Goal: Task Accomplishment & Management: Manage account settings

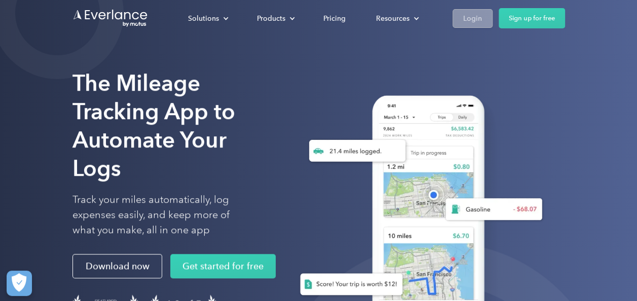
click at [472, 14] on div "Login" at bounding box center [472, 18] width 19 height 13
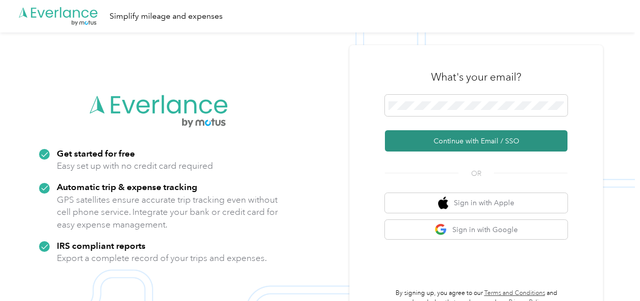
click at [438, 143] on button "Continue with Email / SSO" at bounding box center [476, 140] width 182 height 21
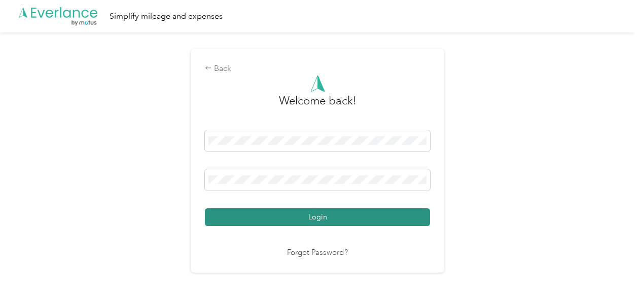
click at [288, 215] on button "Login" at bounding box center [317, 217] width 225 height 18
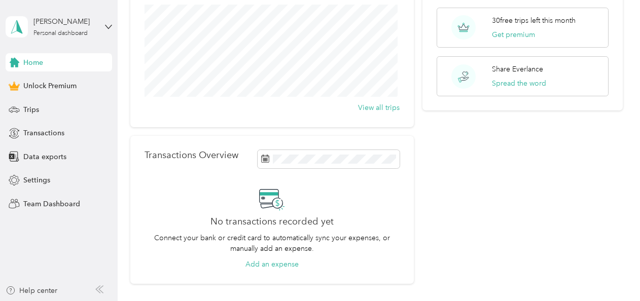
scroll to position [12, 0]
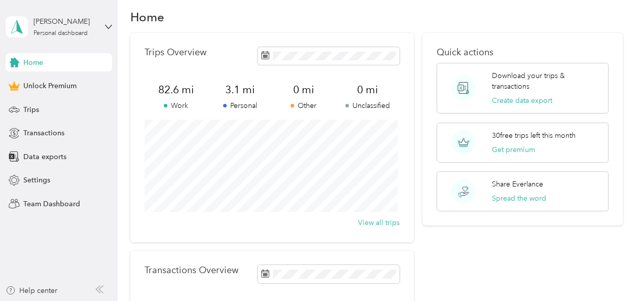
click at [256, 85] on span "3.1 mi" at bounding box center [240, 90] width 64 height 14
click at [248, 88] on span "3.1 mi" at bounding box center [240, 90] width 64 height 14
click at [27, 116] on div "Trips" at bounding box center [59, 109] width 106 height 18
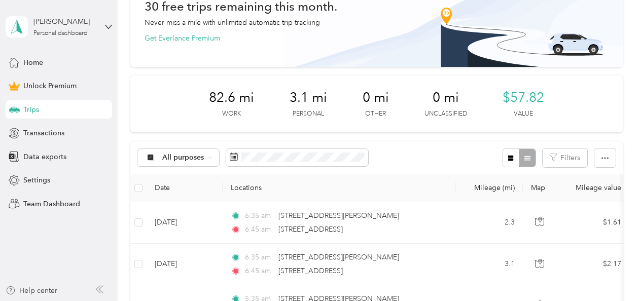
scroll to position [113, 0]
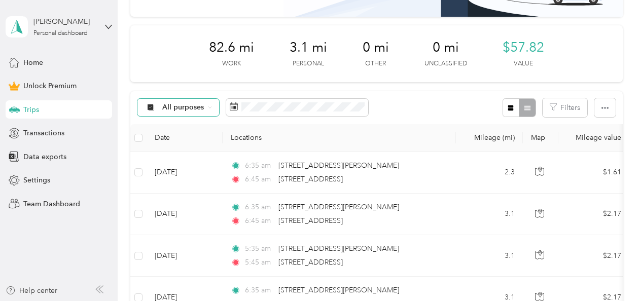
click at [181, 109] on span "All purposes" at bounding box center [183, 107] width 42 height 7
click at [166, 178] on span "Personal" at bounding box center [186, 177] width 49 height 11
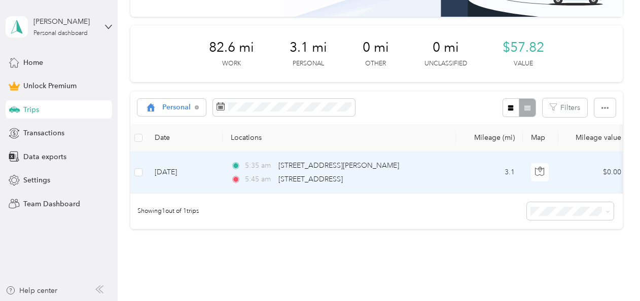
click at [265, 162] on span "5:35 am" at bounding box center [259, 165] width 29 height 11
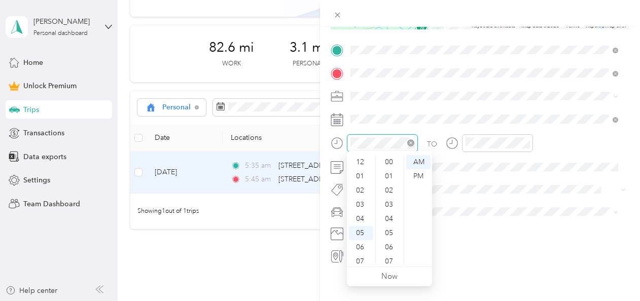
scroll to position [61, 0]
click at [362, 185] on div "06" at bounding box center [361, 186] width 24 height 14
click at [393, 160] on div "35" at bounding box center [390, 162] width 24 height 14
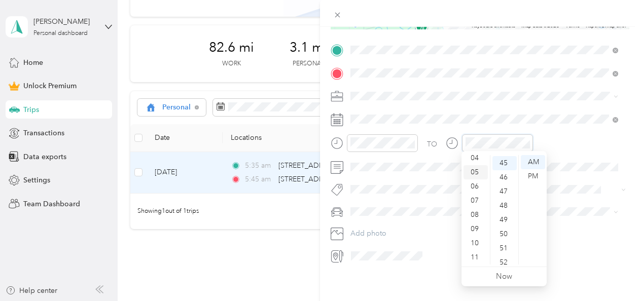
scroll to position [639, 0]
click at [474, 190] on div "06" at bounding box center [475, 186] width 24 height 14
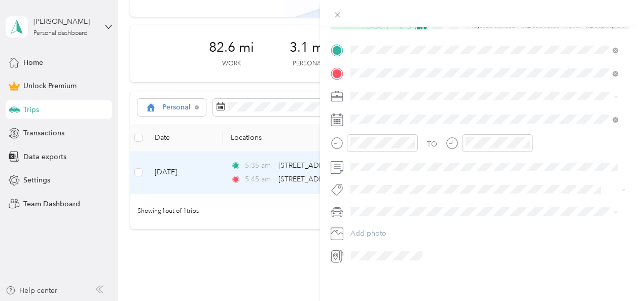
click at [372, 117] on li "Work" at bounding box center [484, 111] width 275 height 18
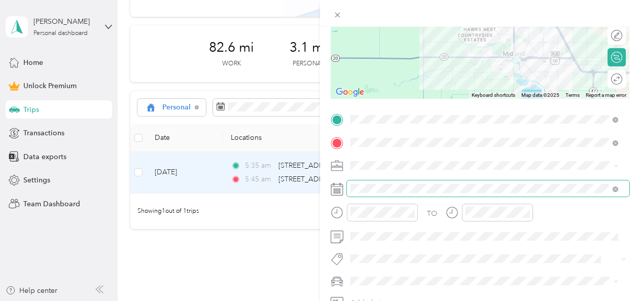
scroll to position [0, 0]
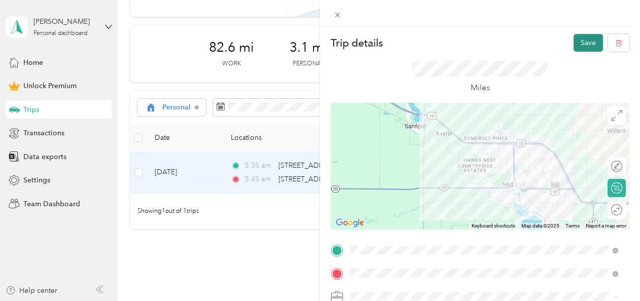
click at [573, 38] on button "Save" at bounding box center [587, 43] width 29 height 18
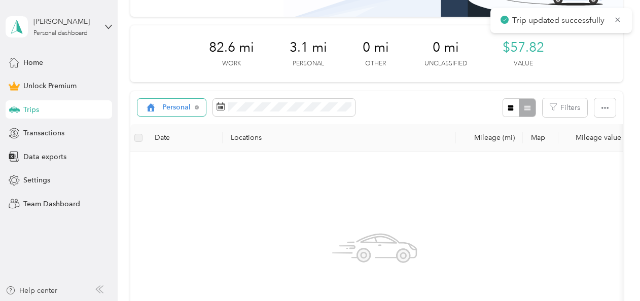
click at [182, 104] on span "Personal" at bounding box center [176, 107] width 29 height 7
click at [173, 164] on li "Work" at bounding box center [174, 161] width 74 height 18
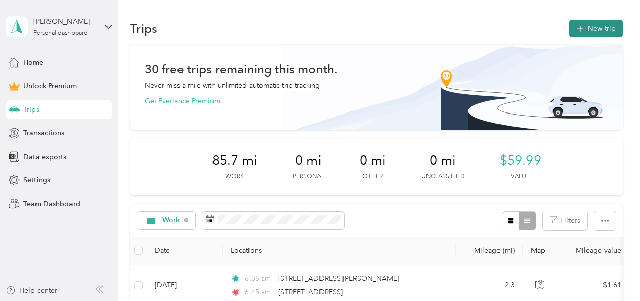
click at [585, 31] on button "New trip" at bounding box center [596, 29] width 54 height 18
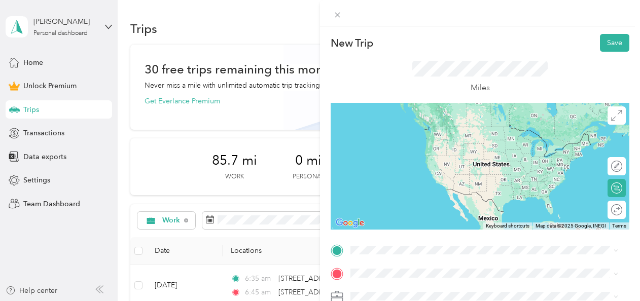
click at [423, 130] on span "1111 Ashman Street Midland, Michigan 48640, United States" at bounding box center [448, 125] width 158 height 9
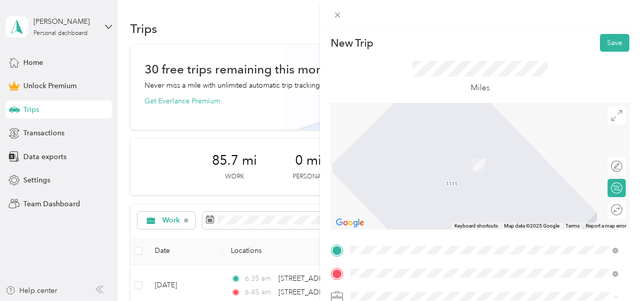
click at [432, 164] on span "3900 Chestnut Hill Drive Midland, Michigan 48642, United States" at bounding box center [419, 160] width 101 height 9
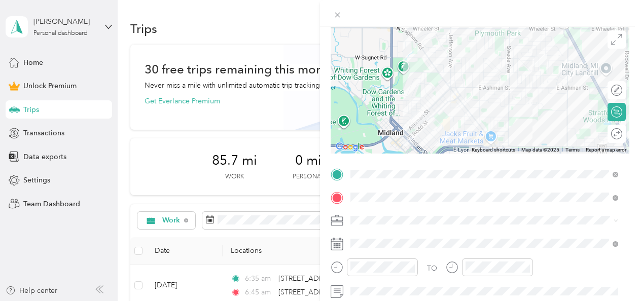
scroll to position [101, 0]
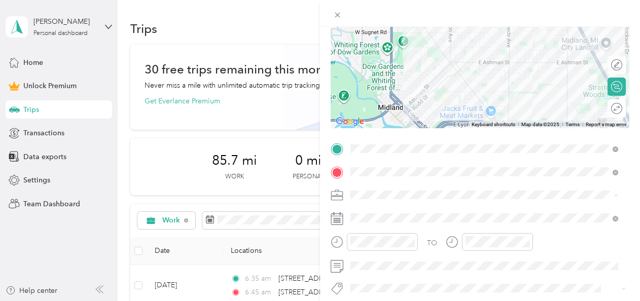
click at [384, 54] on div "Work" at bounding box center [484, 53] width 261 height 11
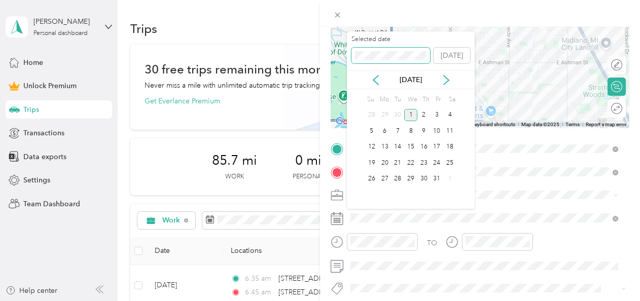
click at [347, 53] on div "Selected date Today" at bounding box center [411, 52] width 128 height 35
click at [366, 78] on div "Oct 2025" at bounding box center [411, 80] width 128 height 11
click at [376, 81] on icon at bounding box center [376, 80] width 10 height 10
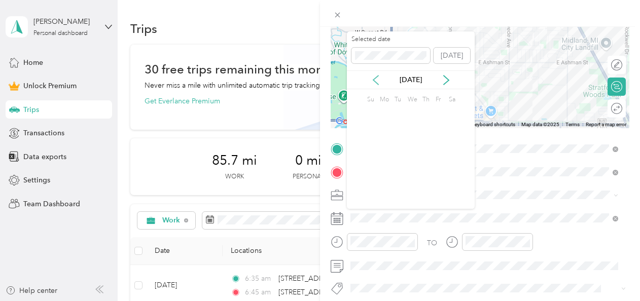
click at [376, 81] on icon at bounding box center [376, 80] width 10 height 10
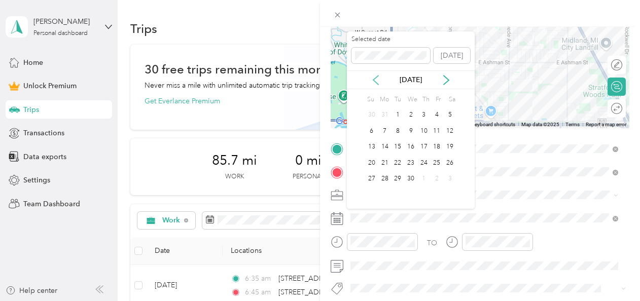
click at [376, 81] on icon at bounding box center [376, 80] width 10 height 10
click at [389, 128] on div "3" at bounding box center [384, 131] width 13 height 13
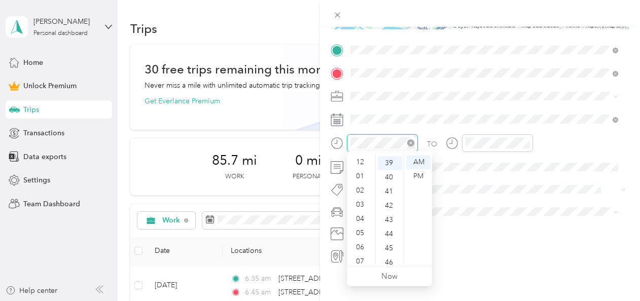
scroll to position [61, 0]
click at [360, 188] on div "06" at bounding box center [361, 186] width 24 height 14
click at [390, 158] on div "35" at bounding box center [390, 156] width 24 height 14
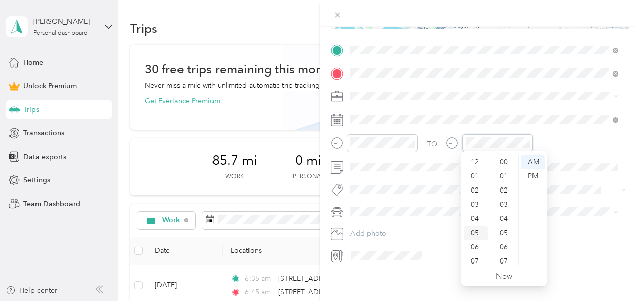
scroll to position [61, 0]
click at [472, 188] on div "06" at bounding box center [475, 186] width 24 height 14
click at [502, 251] on div "45" at bounding box center [504, 247] width 24 height 14
click at [386, 276] on div "New Trip Save This trip cannot be edited because it is either under review, app…" at bounding box center [480, 177] width 320 height 301
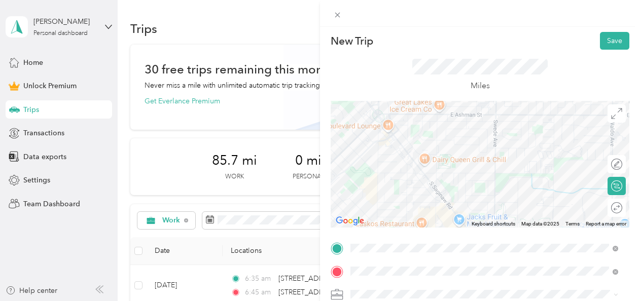
scroll to position [0, 0]
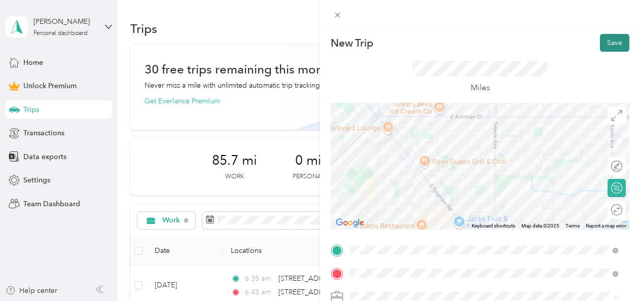
click at [609, 41] on button "Save" at bounding box center [614, 43] width 29 height 18
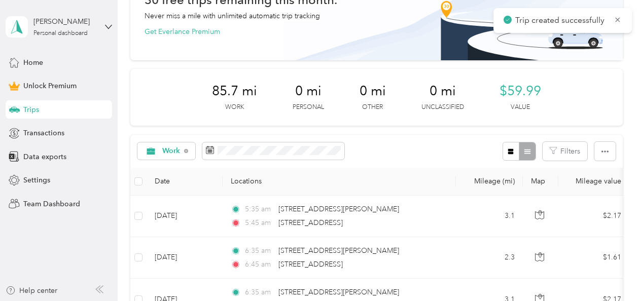
scroll to position [101, 0]
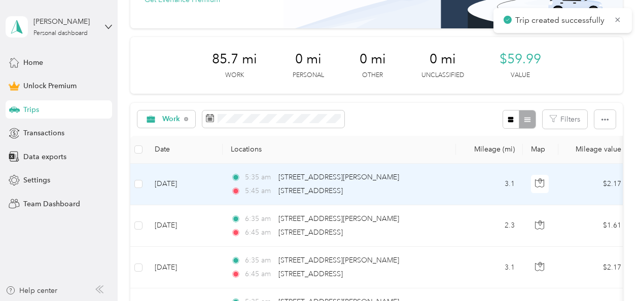
click at [258, 177] on span "5:35 am" at bounding box center [259, 177] width 29 height 11
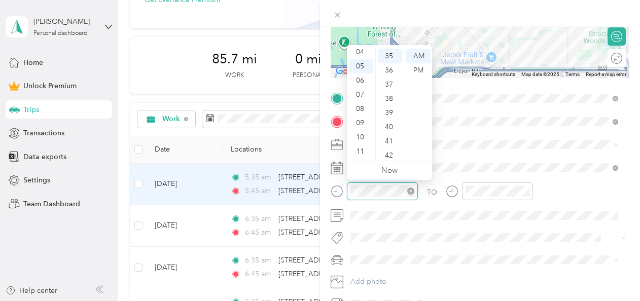
scroll to position [497, 0]
click at [356, 80] on div "06" at bounding box center [361, 80] width 24 height 14
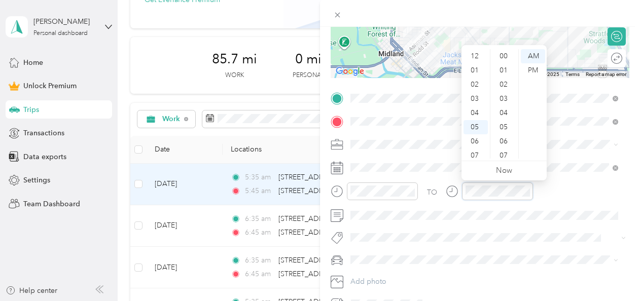
scroll to position [61, 0]
click at [473, 83] on div "06" at bounding box center [475, 80] width 24 height 14
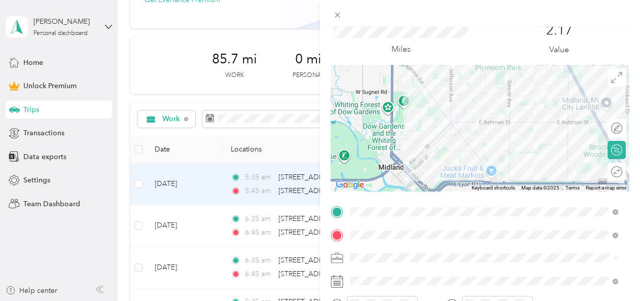
scroll to position [0, 0]
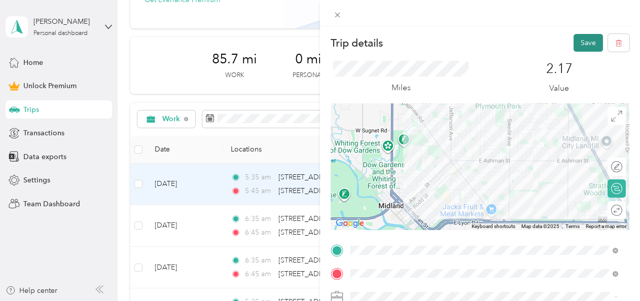
click at [581, 40] on button "Save" at bounding box center [587, 43] width 29 height 18
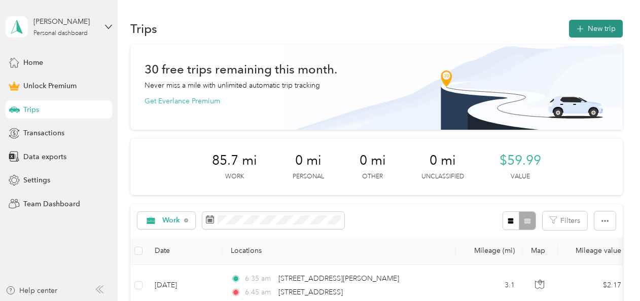
click at [580, 21] on button "New trip" at bounding box center [596, 29] width 54 height 18
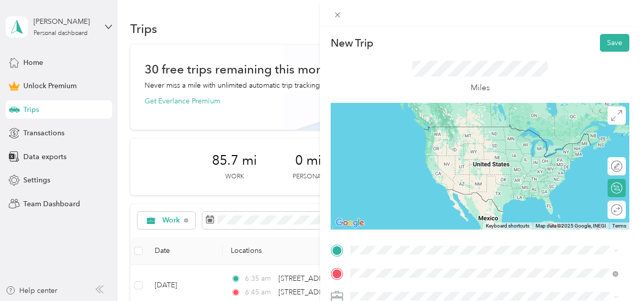
click at [413, 165] on span "3900 Chestnut Hill Drive Midland, Michigan 48642, United States" at bounding box center [419, 160] width 101 height 9
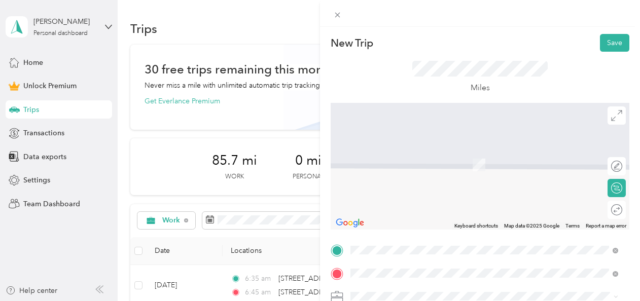
click at [427, 131] on span "1111 Ashman Street Midland, Michigan 48640, United States" at bounding box center [448, 126] width 158 height 9
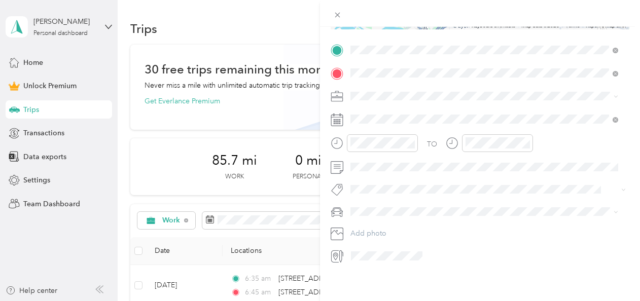
scroll to position [203, 0]
click at [363, 115] on li "Work" at bounding box center [484, 110] width 275 height 18
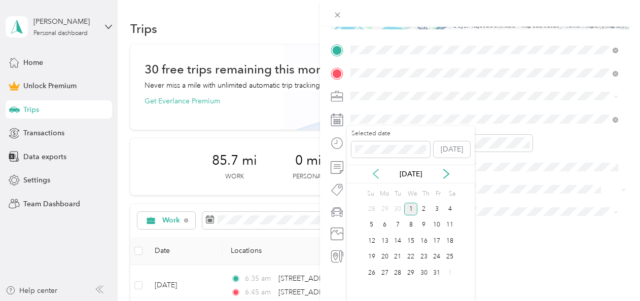
click at [376, 171] on icon at bounding box center [375, 173] width 5 height 9
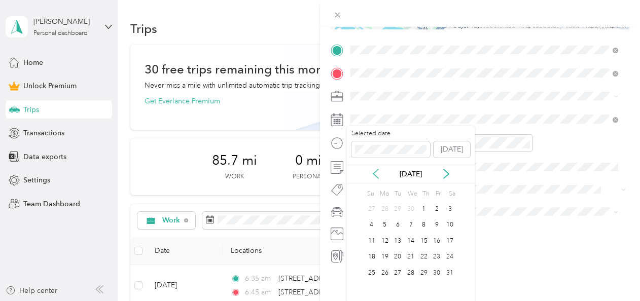
click at [376, 171] on icon at bounding box center [375, 173] width 5 height 9
click at [378, 174] on icon at bounding box center [376, 174] width 10 height 10
click at [438, 229] on div "7" at bounding box center [436, 225] width 13 height 13
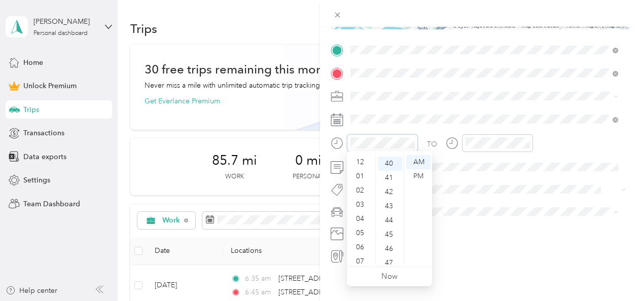
scroll to position [61, 0]
click at [359, 185] on div "06" at bounding box center [361, 186] width 24 height 14
click at [388, 194] on div "35" at bounding box center [390, 193] width 24 height 14
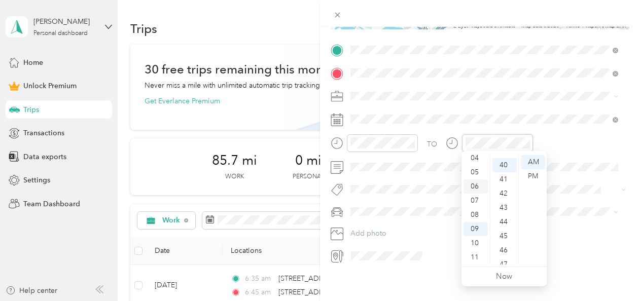
scroll to position [568, 0]
click at [474, 184] on div "06" at bounding box center [475, 186] width 24 height 14
drag, startPoint x: 504, startPoint y: 236, endPoint x: 510, endPoint y: 223, distance: 14.3
click at [504, 236] on div "45" at bounding box center [504, 233] width 24 height 14
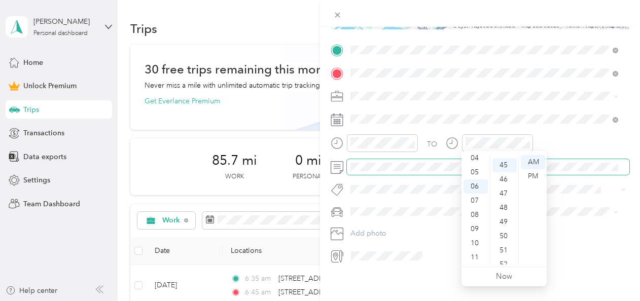
scroll to position [639, 0]
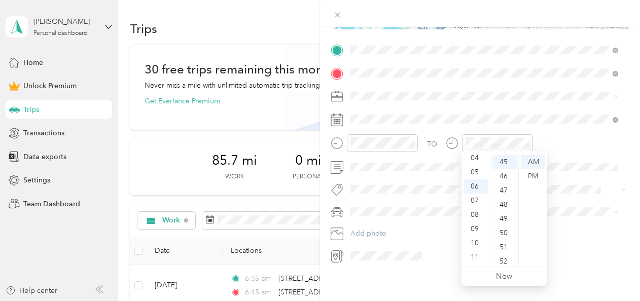
click at [620, 138] on div "TO" at bounding box center [479, 146] width 299 height 25
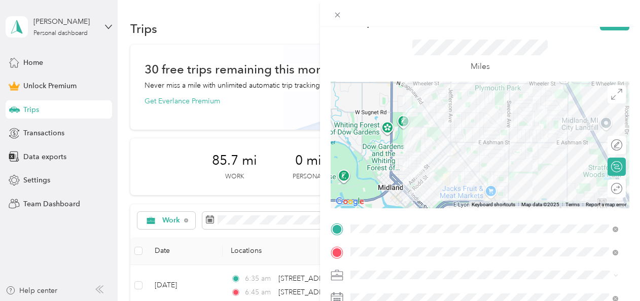
scroll to position [0, 0]
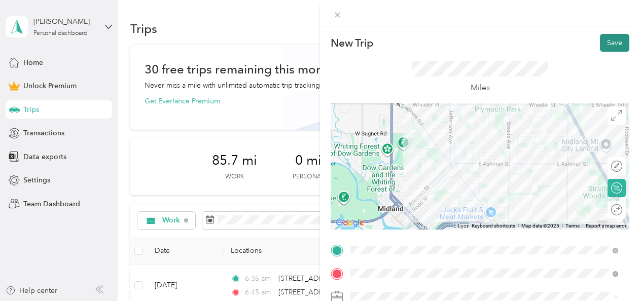
click at [610, 45] on button "Save" at bounding box center [614, 43] width 29 height 18
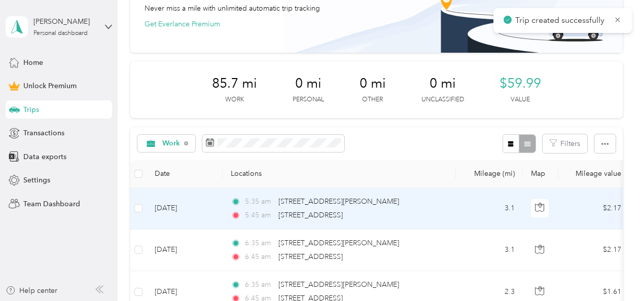
scroll to position [101, 0]
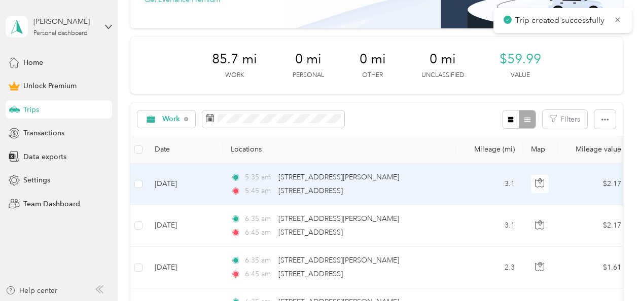
click at [267, 175] on span "5:35 am" at bounding box center [259, 177] width 29 height 11
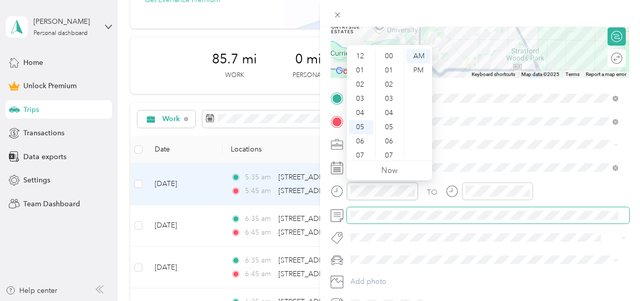
scroll to position [61, 0]
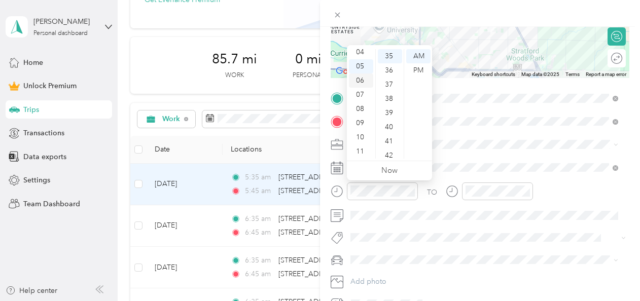
click at [359, 83] on div "06" at bounding box center [361, 80] width 24 height 14
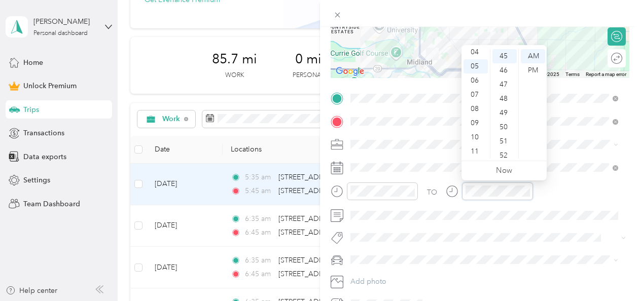
scroll to position [639, 0]
click at [474, 78] on div "06" at bounding box center [475, 80] width 24 height 14
click at [595, 192] on div "TO" at bounding box center [479, 194] width 299 height 25
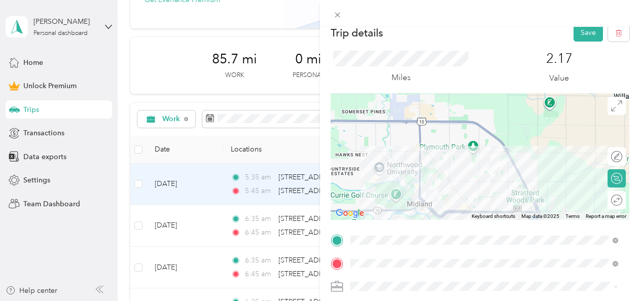
scroll to position [5, 0]
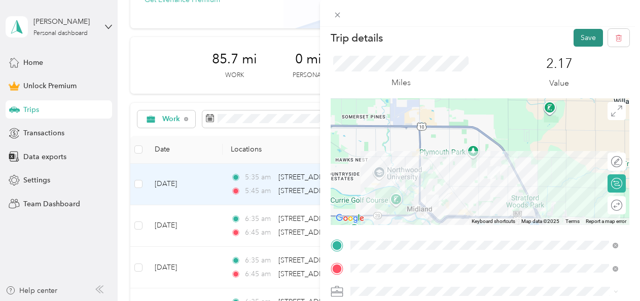
click at [573, 40] on button "Save" at bounding box center [587, 38] width 29 height 18
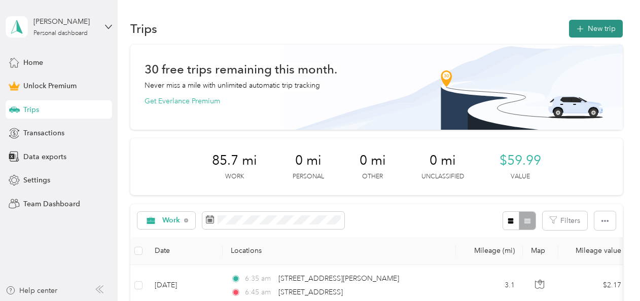
click at [578, 27] on icon "button" at bounding box center [580, 29] width 12 height 12
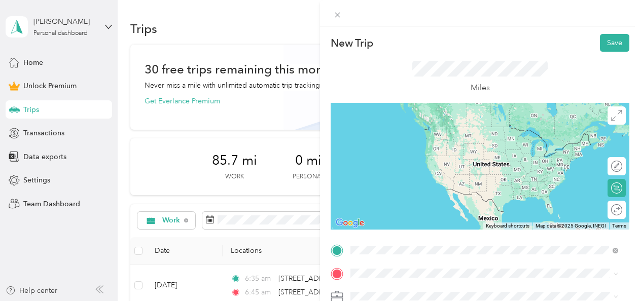
click at [413, 131] on span "1111 Ashman Street Midland, Michigan 48640, United States" at bounding box center [448, 126] width 158 height 9
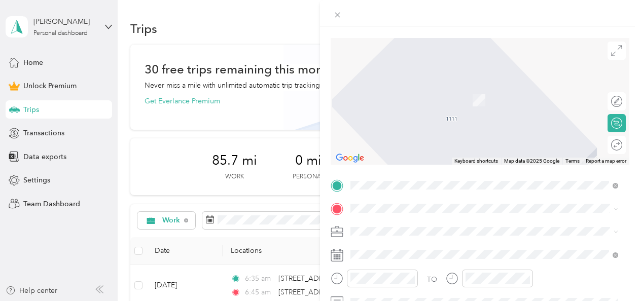
scroll to position [101, 0]
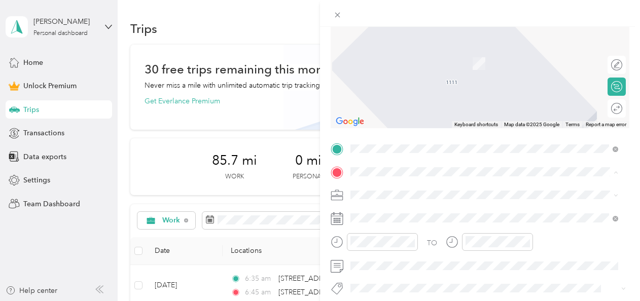
click at [396, 56] on div "1105 East Sugnet Road Midland, Michigan 48642, United States" at bounding box center [484, 49] width 261 height 14
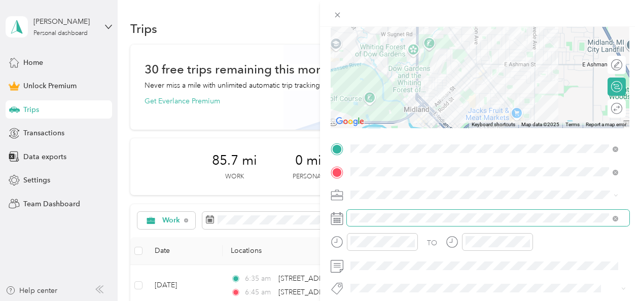
click at [390, 224] on span at bounding box center [488, 218] width 282 height 16
click at [355, 212] on span at bounding box center [488, 218] width 282 height 16
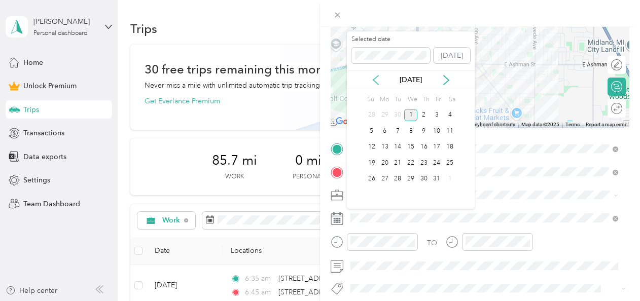
click at [377, 79] on icon at bounding box center [376, 80] width 10 height 10
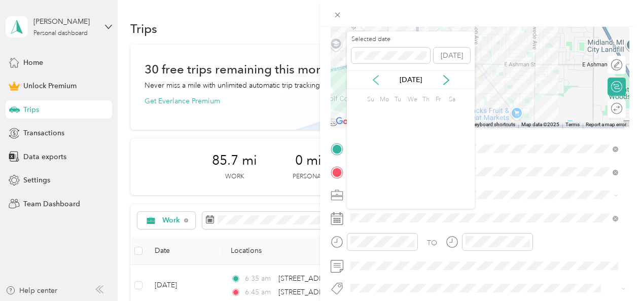
click at [377, 79] on icon at bounding box center [376, 80] width 10 height 10
click at [410, 130] on div "5" at bounding box center [410, 131] width 13 height 13
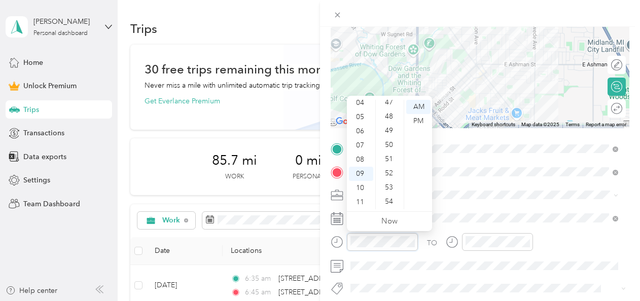
scroll to position [683, 0]
click at [358, 138] on div "03" at bounding box center [361, 139] width 24 height 14
click at [392, 105] on div "30" at bounding box center [390, 103] width 24 height 14
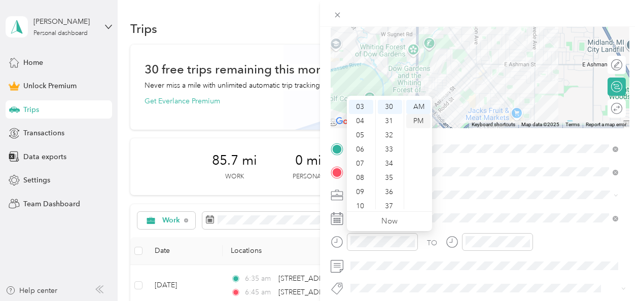
click at [421, 123] on div "PM" at bounding box center [418, 121] width 24 height 14
click at [502, 199] on span at bounding box center [488, 195] width 282 height 16
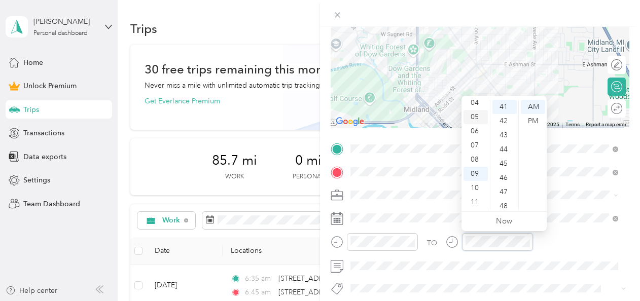
scroll to position [10, 0]
click at [472, 138] on div "03" at bounding box center [475, 139] width 24 height 14
click at [502, 146] on div "40" at bounding box center [504, 143] width 24 height 14
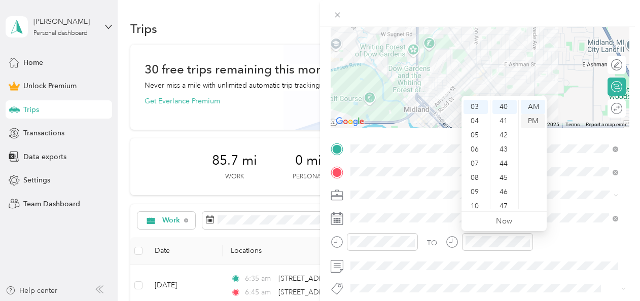
click at [537, 120] on div "PM" at bounding box center [533, 121] width 24 height 14
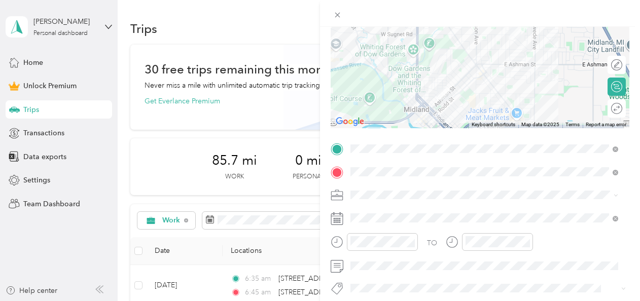
click at [392, 51] on div "Work" at bounding box center [484, 49] width 261 height 11
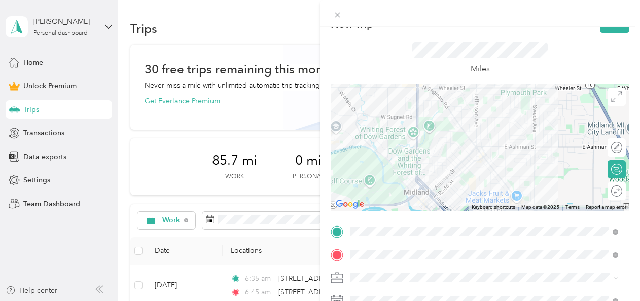
scroll to position [0, 0]
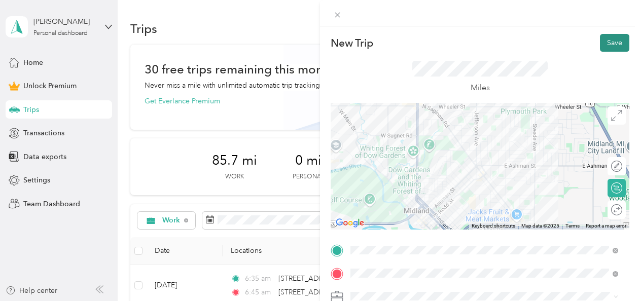
click at [602, 45] on button "Save" at bounding box center [614, 43] width 29 height 18
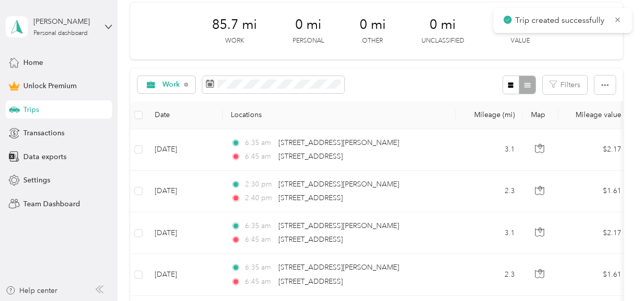
scroll to position [152, 0]
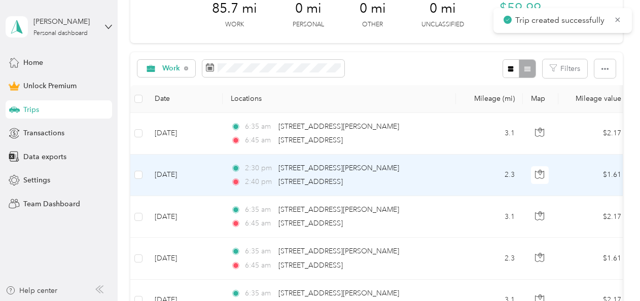
click at [263, 170] on span "2:30 pm" at bounding box center [259, 168] width 29 height 11
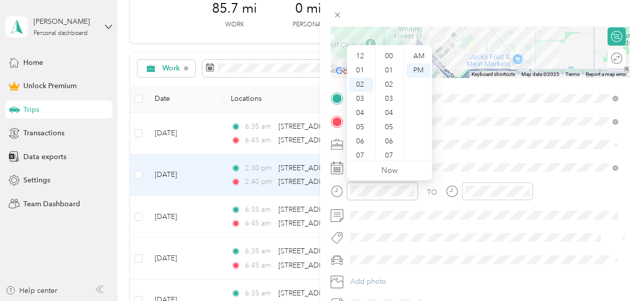
scroll to position [28, 0]
click at [358, 71] on div "03" at bounding box center [361, 70] width 24 height 14
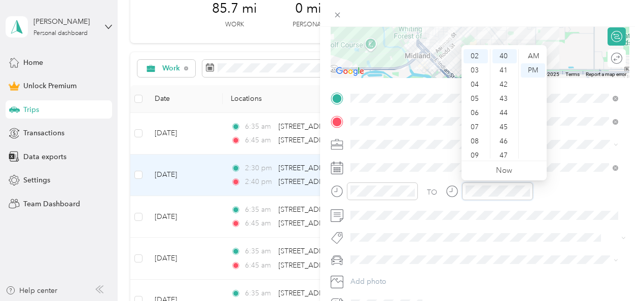
scroll to position [568, 0]
click at [470, 72] on div "03" at bounding box center [475, 70] width 24 height 14
click at [504, 55] on div "40" at bounding box center [504, 56] width 24 height 14
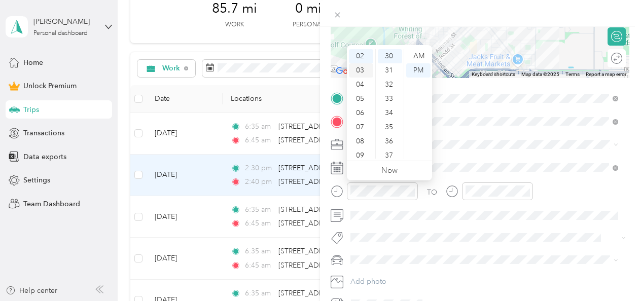
click at [358, 68] on div "03" at bounding box center [361, 70] width 24 height 14
click at [386, 59] on div "30" at bounding box center [390, 56] width 24 height 14
click at [405, 170] on ul "Now" at bounding box center [389, 170] width 85 height 19
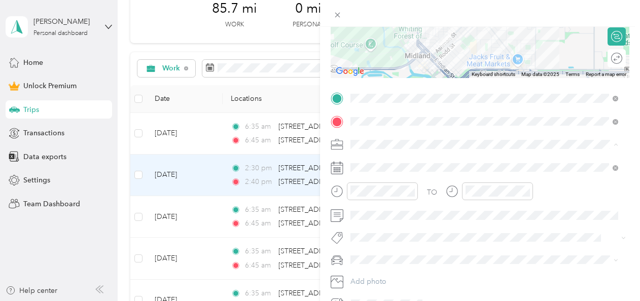
click at [388, 167] on li "Work" at bounding box center [484, 162] width 275 height 18
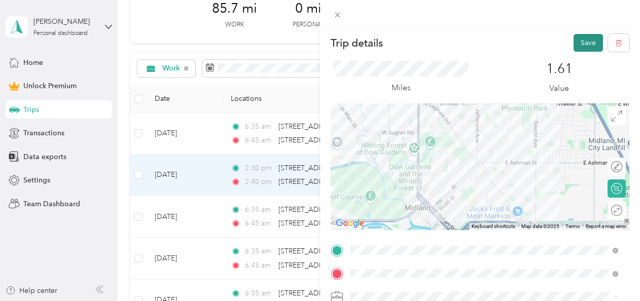
click at [586, 42] on button "Save" at bounding box center [587, 43] width 29 height 18
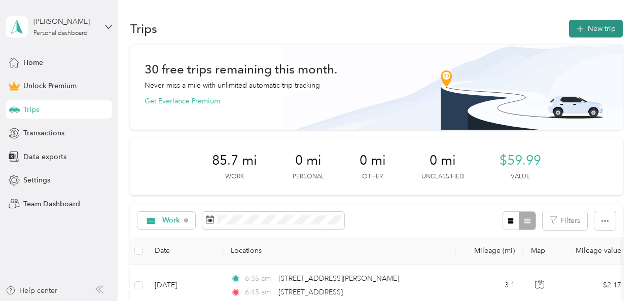
click at [598, 27] on button "New trip" at bounding box center [596, 29] width 54 height 18
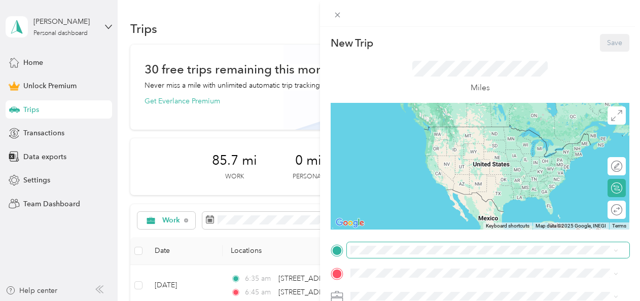
scroll to position [51, 0]
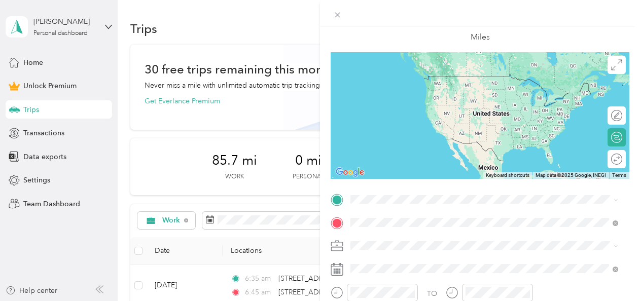
click at [404, 115] on span "3900 Chestnut Hill Drive Midland, Michigan 48642, United States" at bounding box center [419, 109] width 101 height 9
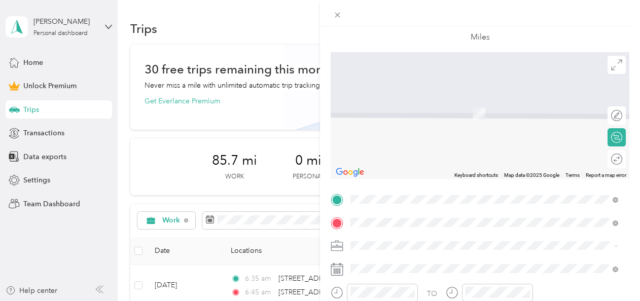
click at [457, 81] on span "1111 Ashman Street Midland, Michigan 48640, United States" at bounding box center [448, 75] width 158 height 9
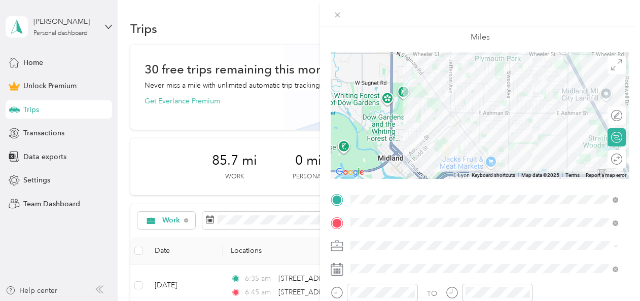
scroll to position [152, 0]
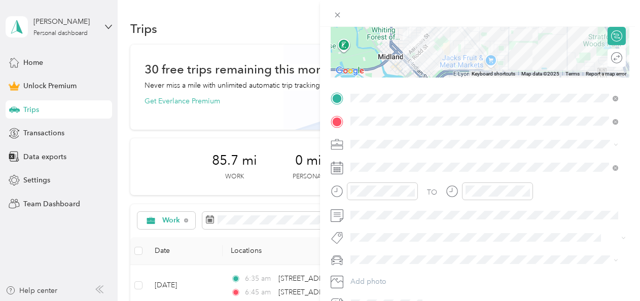
click at [373, 170] on li "Personal" at bounding box center [484, 179] width 275 height 18
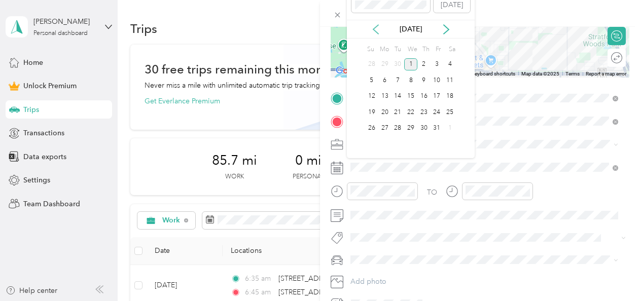
click at [378, 32] on icon at bounding box center [376, 29] width 10 height 10
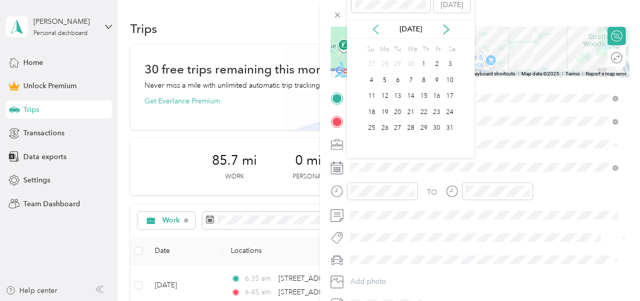
click at [372, 29] on icon at bounding box center [376, 29] width 10 height 10
click at [388, 96] on div "10" at bounding box center [384, 96] width 13 height 13
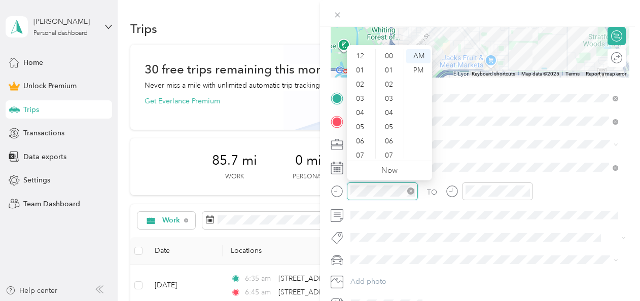
scroll to position [61, 0]
click at [358, 88] on div "03" at bounding box center [361, 89] width 24 height 14
click at [388, 91] on div "20" at bounding box center [390, 93] width 24 height 14
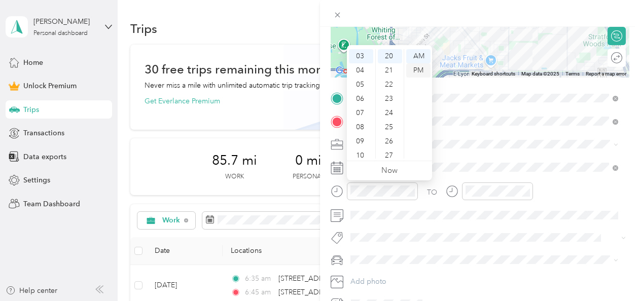
click at [423, 74] on div "PM" at bounding box center [418, 70] width 24 height 14
click at [365, 59] on div "03" at bounding box center [361, 56] width 24 height 14
click at [390, 149] on div "30" at bounding box center [390, 147] width 24 height 14
click at [419, 68] on div "PM" at bounding box center [418, 70] width 24 height 14
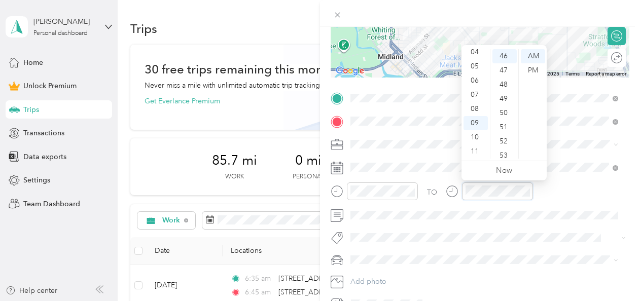
scroll to position [653, 0]
click at [473, 90] on div "03" at bounding box center [475, 89] width 24 height 14
click at [509, 70] on div "40" at bounding box center [504, 72] width 24 height 14
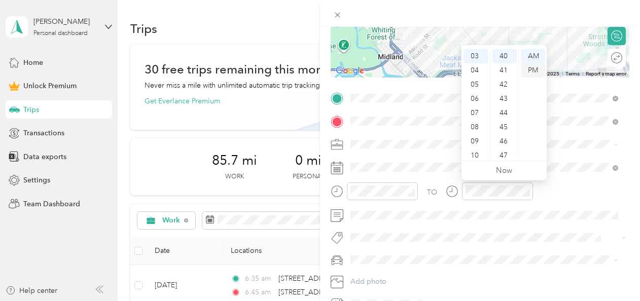
click at [535, 70] on div "PM" at bounding box center [533, 70] width 24 height 14
click at [610, 193] on div "TO" at bounding box center [479, 194] width 299 height 25
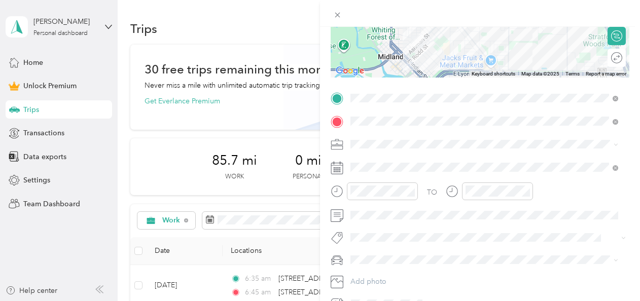
click at [376, 137] on span at bounding box center [488, 144] width 282 height 16
click at [370, 163] on span "Work" at bounding box center [362, 162] width 17 height 9
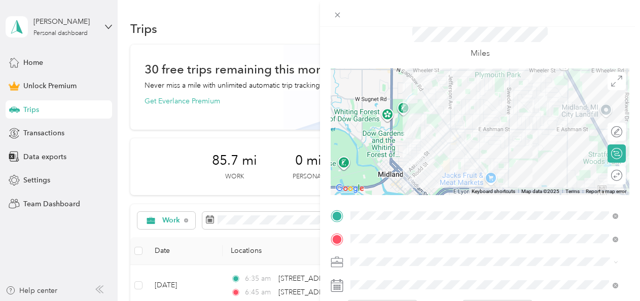
scroll to position [5, 0]
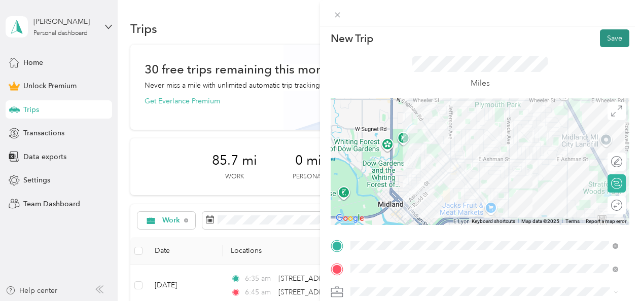
click at [605, 38] on button "Save" at bounding box center [614, 38] width 29 height 18
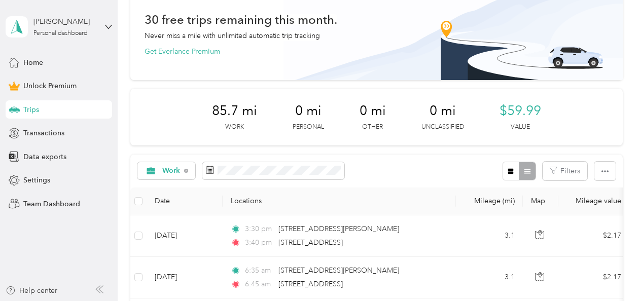
scroll to position [0, 0]
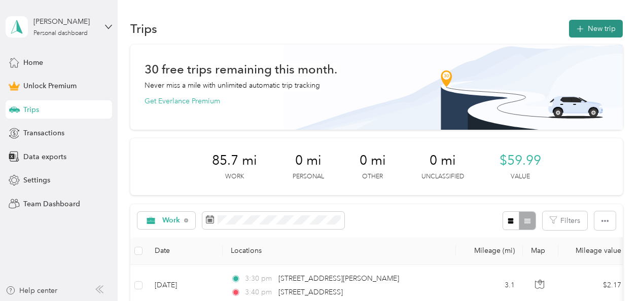
click at [594, 26] on button "New trip" at bounding box center [596, 29] width 54 height 18
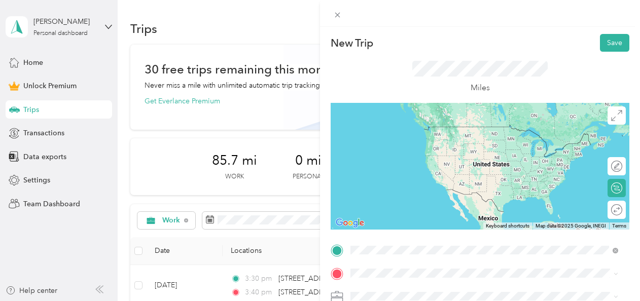
click at [430, 131] on span "1111 Ashman Street Midland, Michigan 48640, United States" at bounding box center [448, 126] width 158 height 9
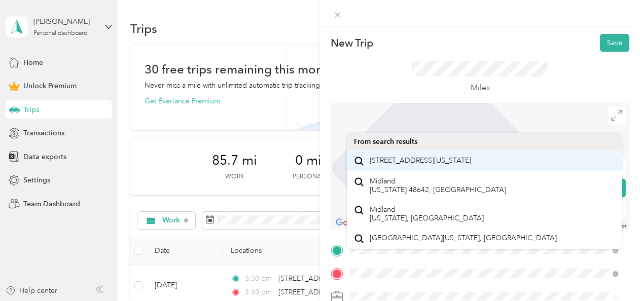
click at [421, 163] on span "3900 Chestnut Hill Drive Midland, Michigan 48642, United States" at bounding box center [419, 160] width 101 height 9
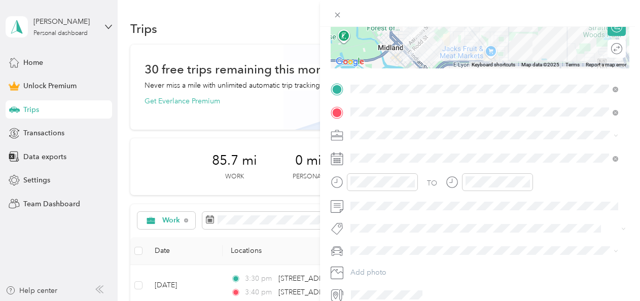
scroll to position [203, 0]
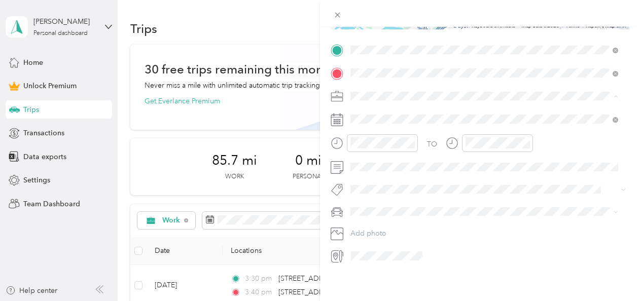
click at [379, 117] on li "Work" at bounding box center [484, 111] width 275 height 18
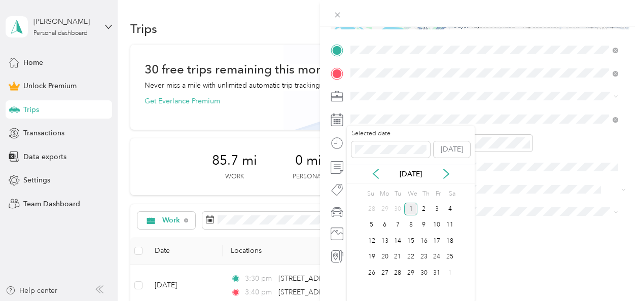
click at [378, 179] on div "Oct 2025" at bounding box center [411, 174] width 128 height 11
click at [378, 175] on icon at bounding box center [376, 174] width 10 height 10
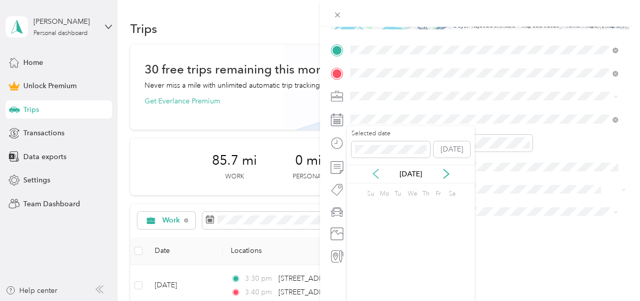
click at [378, 175] on icon at bounding box center [376, 174] width 10 height 10
click at [422, 242] on div "13" at bounding box center [423, 241] width 13 height 13
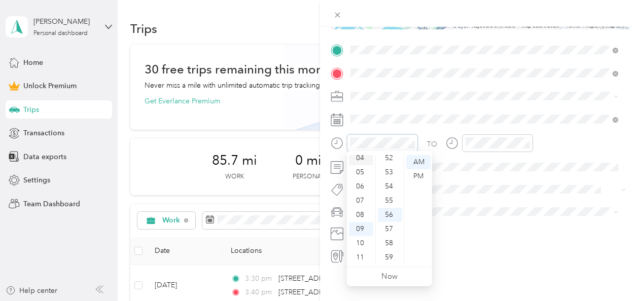
scroll to position [10, 0]
click at [356, 196] on div "03" at bounding box center [361, 195] width 24 height 14
click at [391, 241] on div "15" at bounding box center [390, 241] width 24 height 14
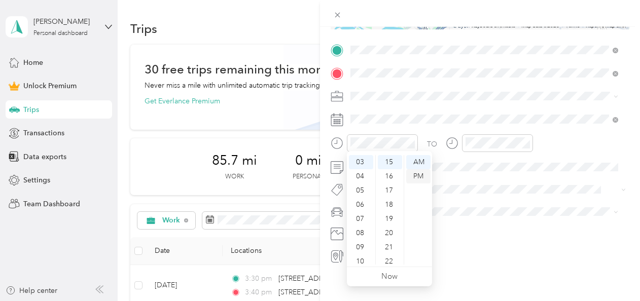
click at [418, 177] on div "PM" at bounding box center [418, 176] width 24 height 14
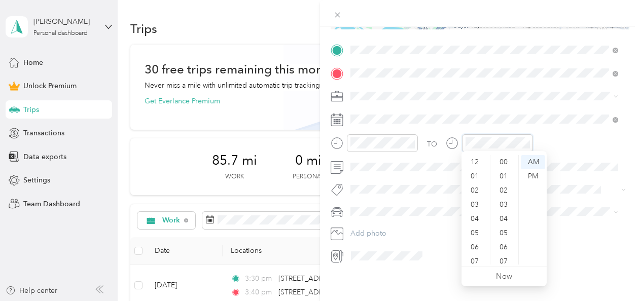
scroll to position [742, 0]
click at [474, 195] on div "03" at bounding box center [475, 195] width 24 height 14
click at [502, 180] on div "25" at bounding box center [504, 180] width 24 height 14
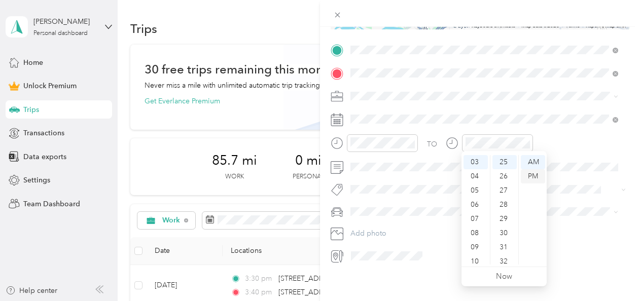
click at [533, 174] on div "PM" at bounding box center [533, 176] width 24 height 14
click at [545, 128] on div "TO Add photo" at bounding box center [479, 153] width 299 height 222
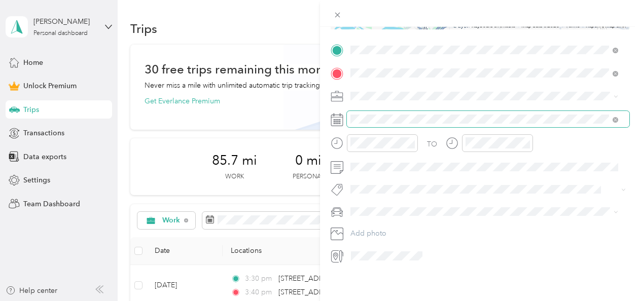
scroll to position [152, 0]
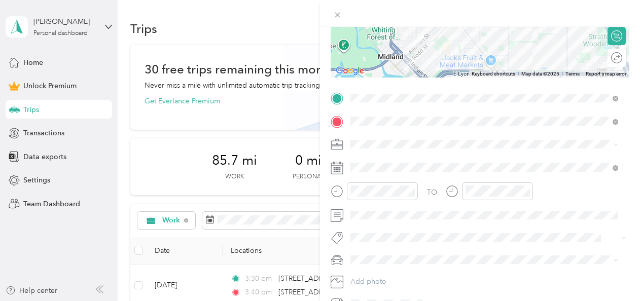
click at [454, 159] on span "3900 Chestnut Hill Drive Midland, Michigan 48642, United States" at bounding box center [419, 157] width 101 height 9
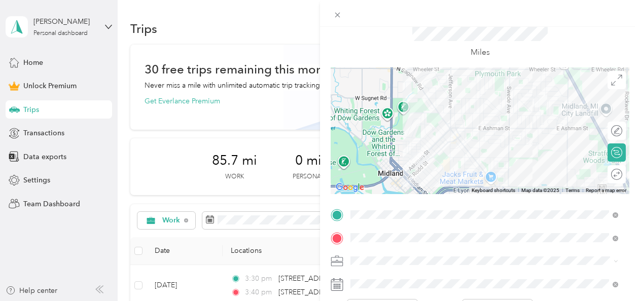
scroll to position [0, 0]
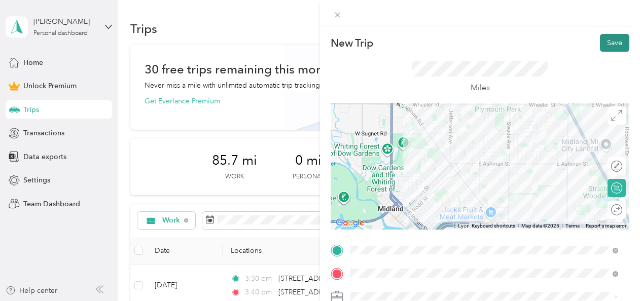
click at [605, 45] on button "Save" at bounding box center [614, 43] width 29 height 18
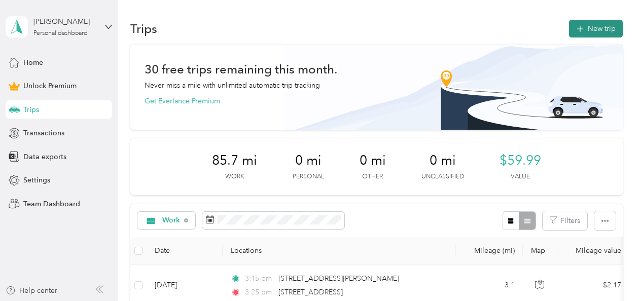
click at [604, 30] on button "New trip" at bounding box center [596, 29] width 54 height 18
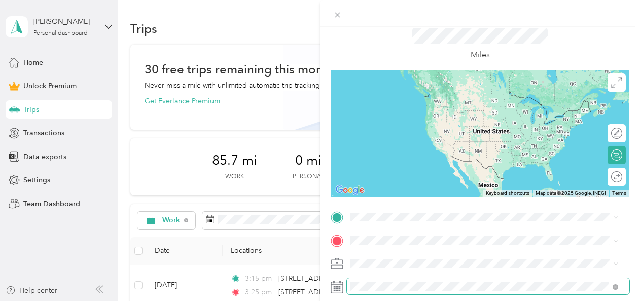
scroll to position [51, 0]
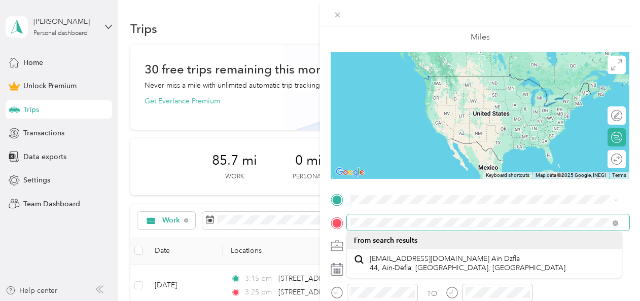
click at [300, 221] on div "New Trip Save This trip cannot be edited because it is either under review, app…" at bounding box center [320, 150] width 640 height 301
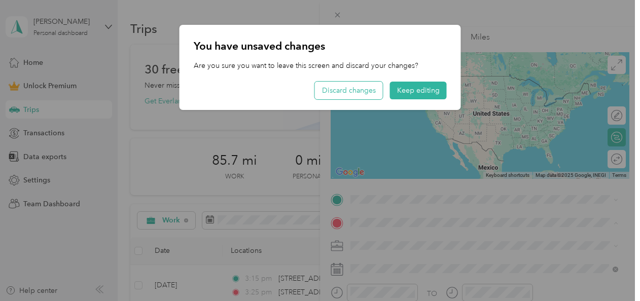
click at [361, 90] on button "Discard changes" at bounding box center [349, 91] width 68 height 18
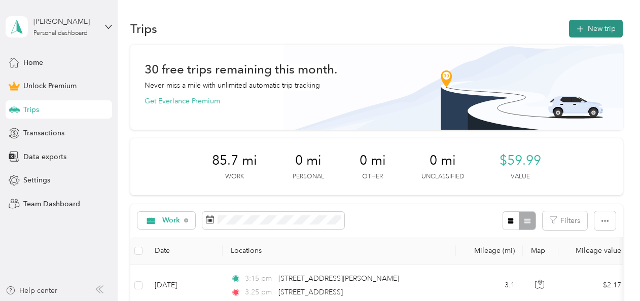
click at [592, 30] on button "New trip" at bounding box center [596, 29] width 54 height 18
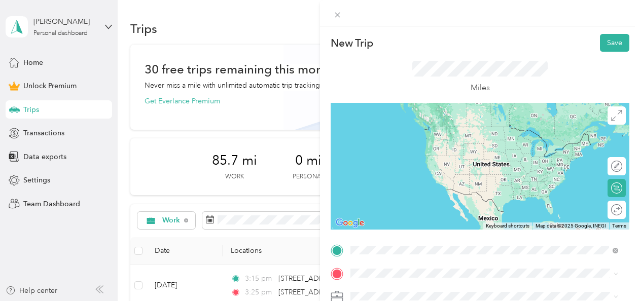
click at [436, 131] on span "1111 Ashman Street Midland, Michigan 48640, United States" at bounding box center [448, 126] width 158 height 9
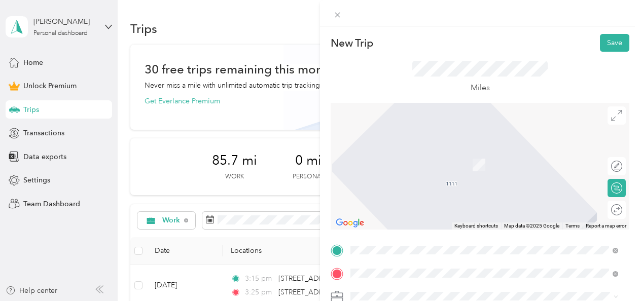
click at [420, 165] on span "3900 Chestnut Hill Drive Midland, Michigan 48642, United States" at bounding box center [419, 160] width 101 height 9
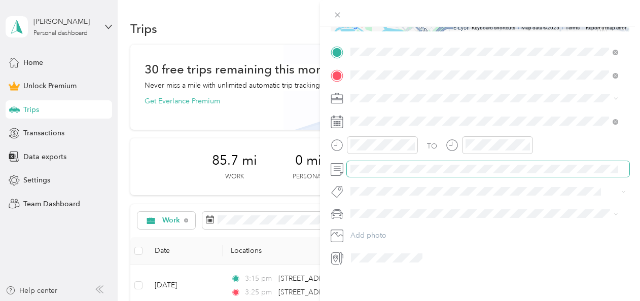
scroll to position [203, 0]
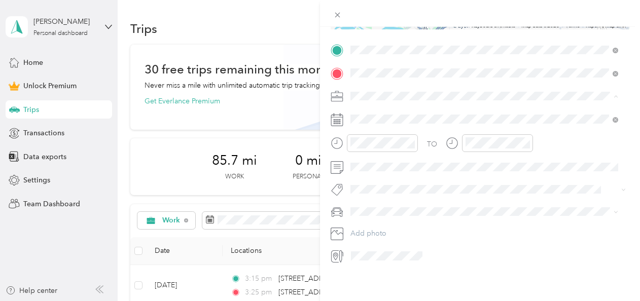
click at [368, 118] on ol "Work Personal Education Other Charity Medical Moving Commute" at bounding box center [484, 173] width 275 height 142
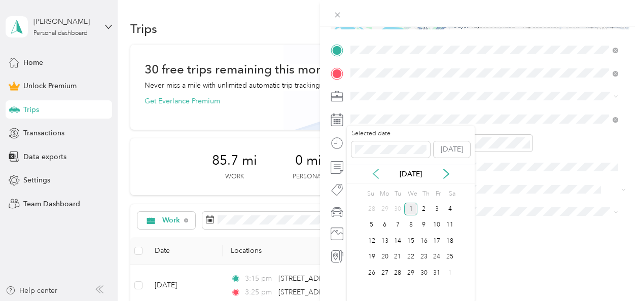
click at [372, 175] on icon at bounding box center [376, 174] width 10 height 10
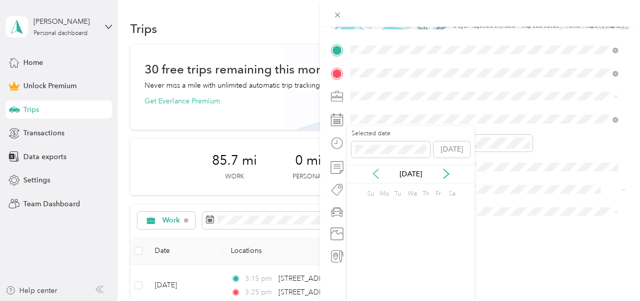
click at [372, 175] on icon at bounding box center [376, 174] width 10 height 10
click at [366, 175] on div "Apr 2025" at bounding box center [411, 174] width 128 height 11
click at [374, 173] on icon at bounding box center [376, 174] width 10 height 10
click at [437, 244] on div "14" at bounding box center [436, 241] width 13 height 13
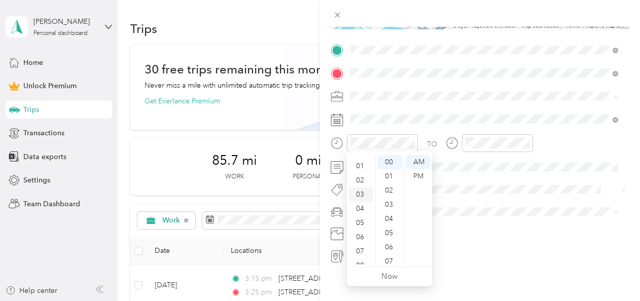
click at [360, 195] on div "03" at bounding box center [361, 195] width 24 height 14
click at [389, 173] on div "15" at bounding box center [390, 172] width 24 height 14
click at [419, 173] on div "PM" at bounding box center [418, 176] width 24 height 14
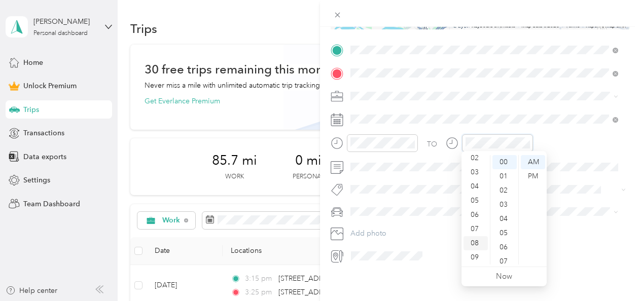
scroll to position [10, 0]
click at [474, 196] on div "03" at bounding box center [475, 195] width 24 height 14
click at [501, 261] on div "25" at bounding box center [504, 263] width 24 height 14
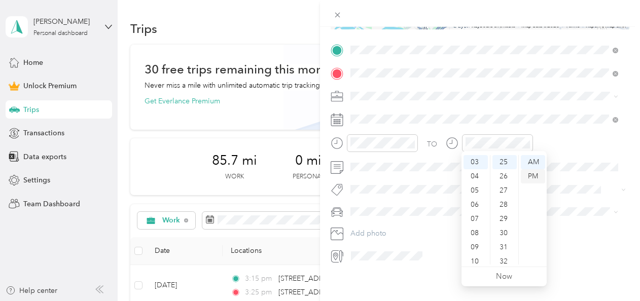
click at [534, 174] on div "PM" at bounding box center [533, 176] width 24 height 14
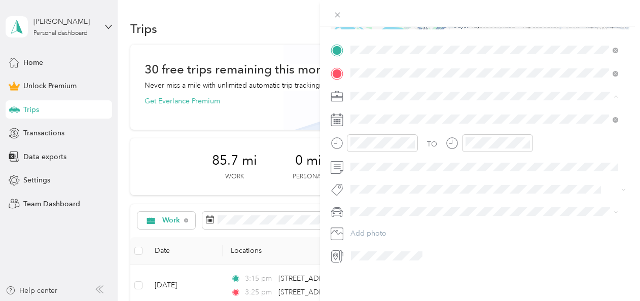
click at [506, 286] on div "New Trip Save This trip cannot be edited because it is either under review, app…" at bounding box center [480, 177] width 320 height 301
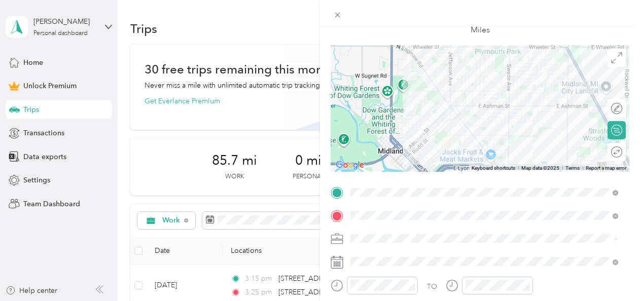
scroll to position [0, 0]
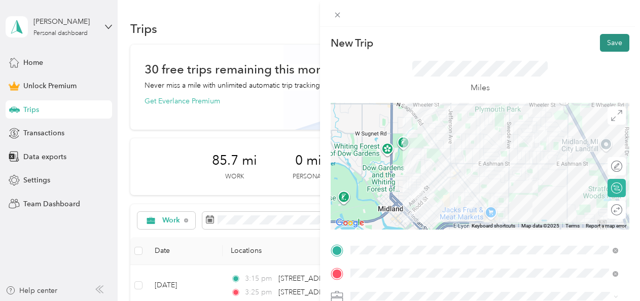
click at [600, 36] on button "Save" at bounding box center [614, 43] width 29 height 18
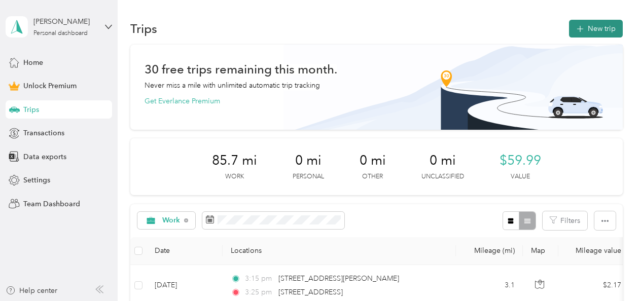
click at [585, 34] on button "New trip" at bounding box center [596, 29] width 54 height 18
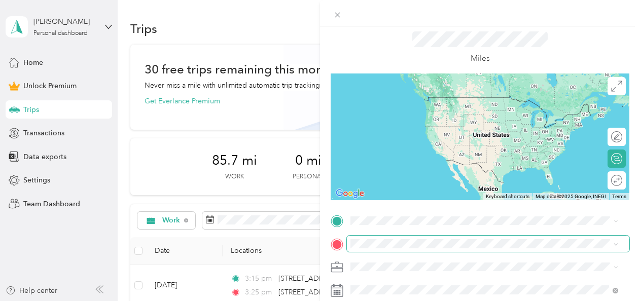
scroll to position [51, 0]
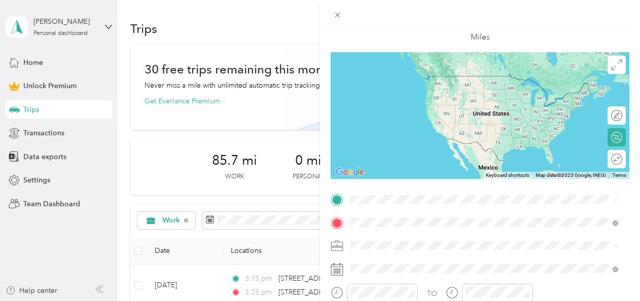
click at [408, 107] on span "3900 Chestnut Hill Drive Midland, Michigan 48642, United States" at bounding box center [419, 109] width 101 height 9
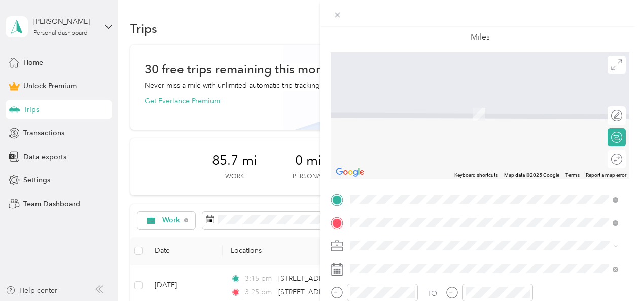
click at [431, 75] on span "1111 Ashman Street Midland, Michigan 48640, United States" at bounding box center [448, 75] width 158 height 9
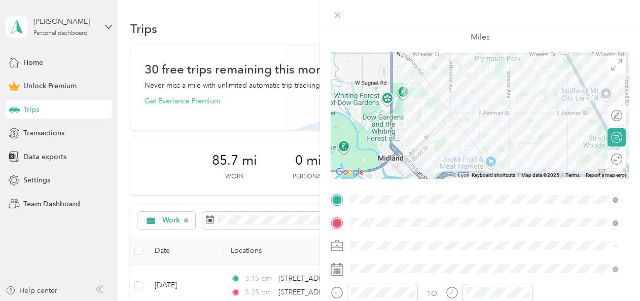
click at [386, 102] on div "Work" at bounding box center [484, 103] width 261 height 11
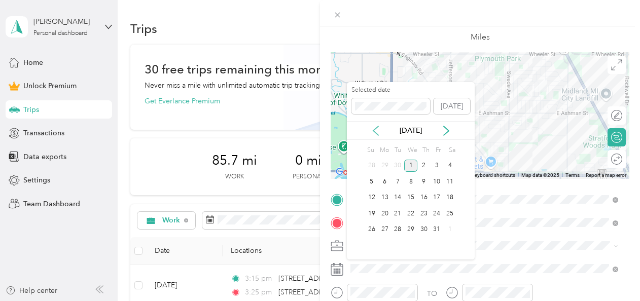
click at [372, 131] on icon at bounding box center [376, 131] width 10 height 10
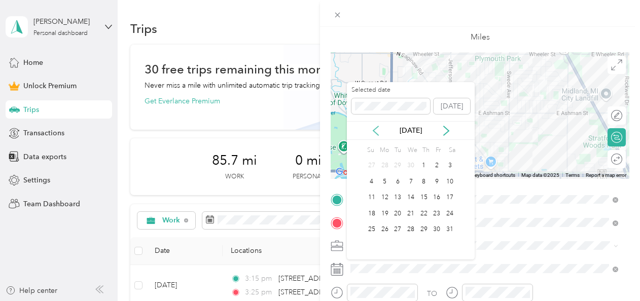
click at [372, 131] on icon at bounding box center [376, 131] width 10 height 10
click at [439, 198] on div "14" at bounding box center [436, 198] width 13 height 13
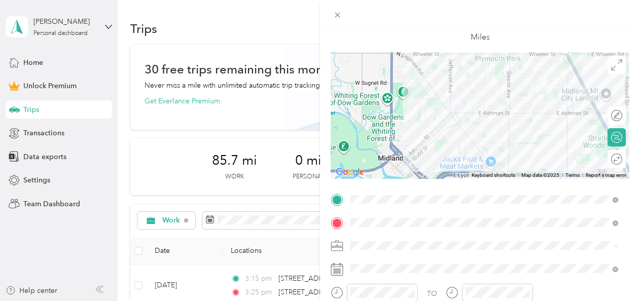
click at [565, 294] on div "TO" at bounding box center [479, 296] width 299 height 25
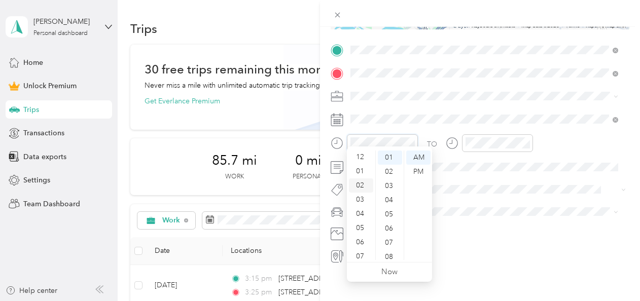
scroll to position [0, 0]
click at [359, 202] on div "03" at bounding box center [361, 200] width 24 height 14
click at [389, 155] on div "15" at bounding box center [390, 153] width 24 height 14
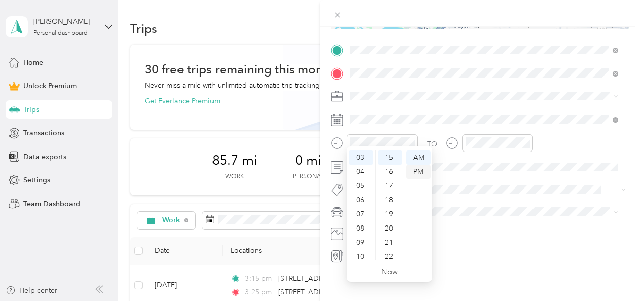
click at [420, 175] on div "PM" at bounding box center [418, 172] width 24 height 14
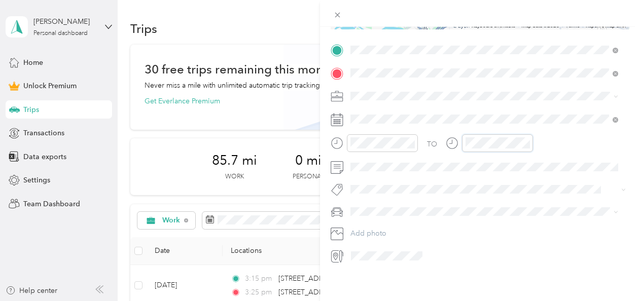
scroll to position [14, 0]
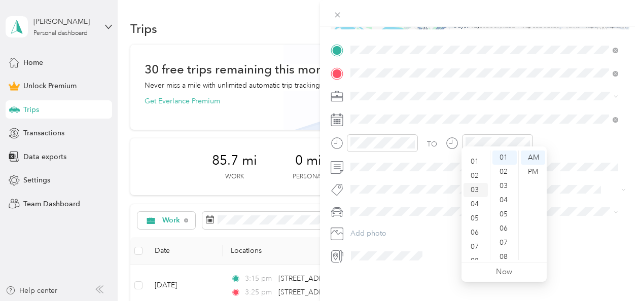
click at [473, 193] on div "03" at bounding box center [475, 190] width 24 height 14
click at [504, 190] on div "25" at bounding box center [504, 194] width 24 height 14
click at [536, 171] on div "PM" at bounding box center [533, 172] width 24 height 14
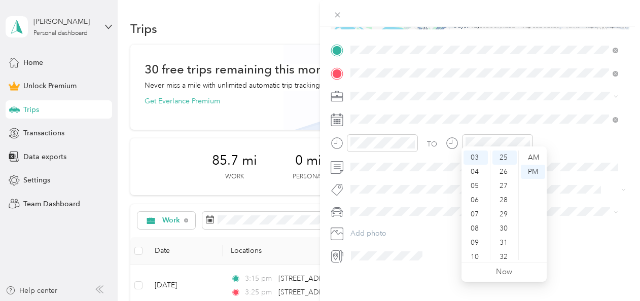
click at [557, 126] on div "TO Add photo" at bounding box center [479, 153] width 299 height 222
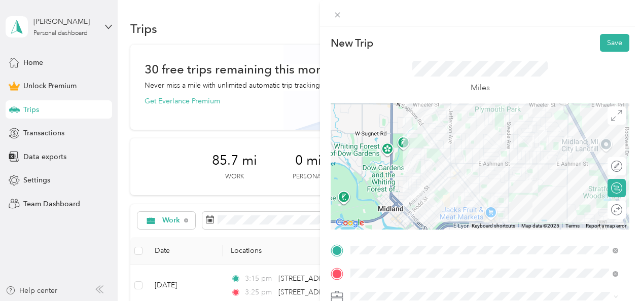
scroll to position [0, 0]
click at [609, 40] on button "Save" at bounding box center [614, 43] width 29 height 18
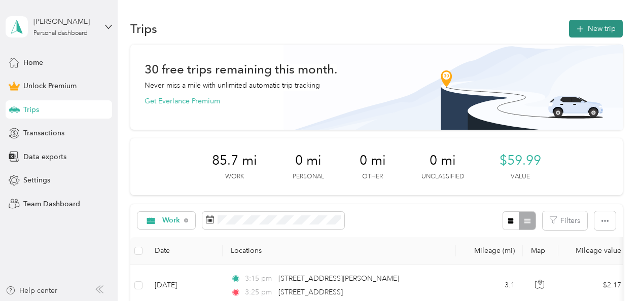
click at [592, 23] on button "New trip" at bounding box center [596, 29] width 54 height 18
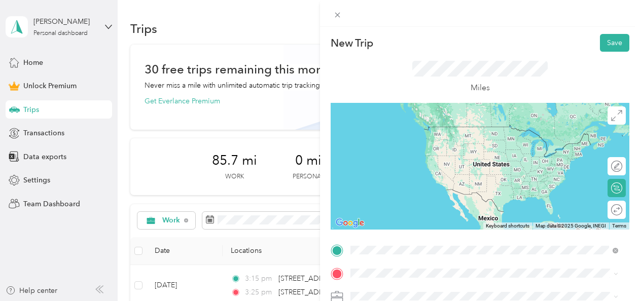
click at [430, 130] on span "1111 Ashman Street Midland, Michigan 48640, United States" at bounding box center [448, 126] width 158 height 9
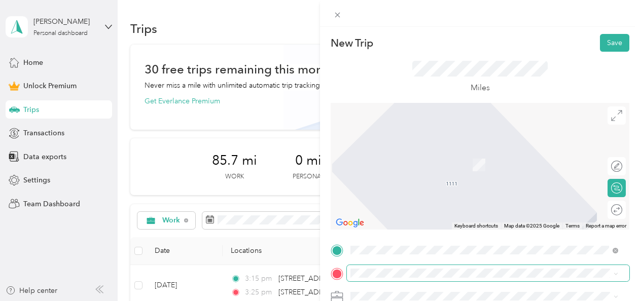
click at [387, 278] on span at bounding box center [488, 273] width 282 height 16
click at [419, 155] on span "1105 East Sugnet Road Midland, Michigan 48642, United States" at bounding box center [419, 149] width 101 height 9
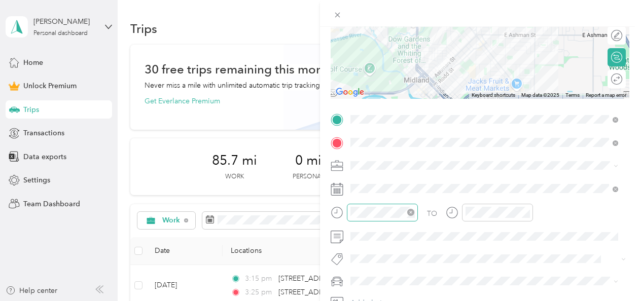
scroll to position [152, 0]
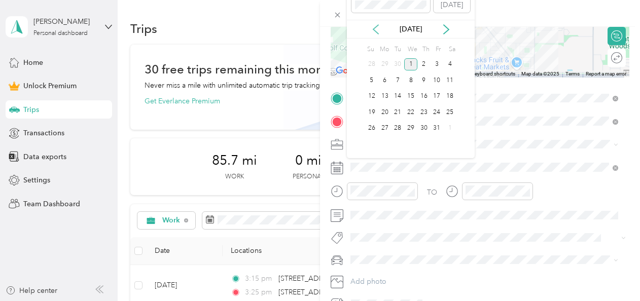
click at [374, 30] on icon at bounding box center [375, 29] width 5 height 9
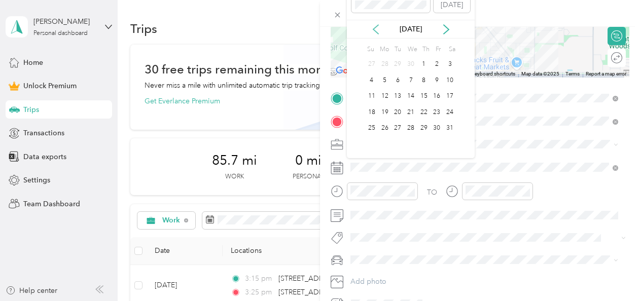
click at [374, 30] on icon at bounding box center [375, 29] width 5 height 9
click at [441, 95] on div "14" at bounding box center [436, 96] width 13 height 13
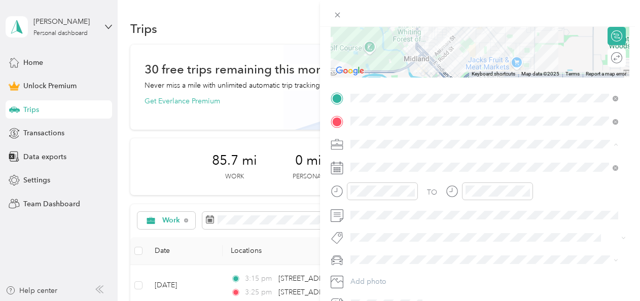
click at [373, 165] on div "Work" at bounding box center [484, 162] width 261 height 11
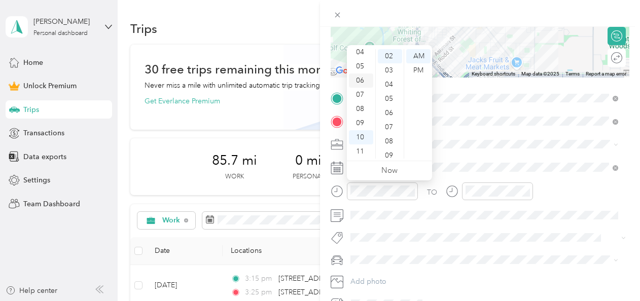
click at [361, 82] on div "06" at bounding box center [361, 80] width 24 height 14
click at [389, 107] on div "45" at bounding box center [390, 109] width 24 height 14
click at [420, 52] on div "AM" at bounding box center [418, 56] width 24 height 14
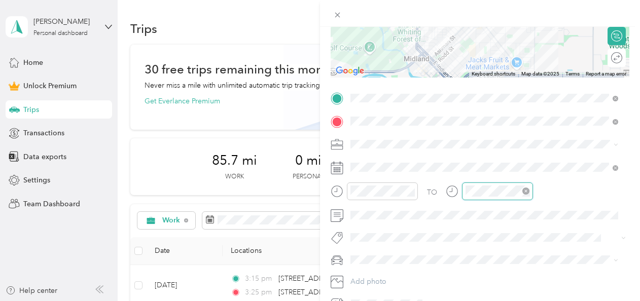
scroll to position [61, 0]
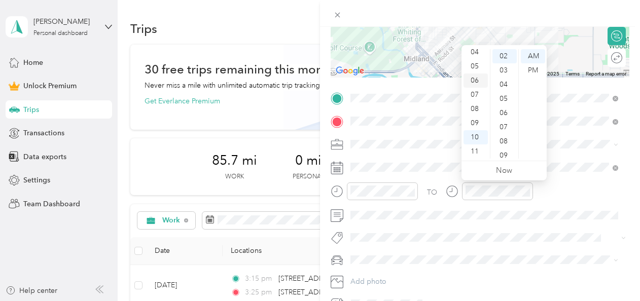
click at [473, 77] on div "06" at bounding box center [475, 80] width 24 height 14
click at [503, 100] on div "55" at bounding box center [504, 99] width 24 height 14
click at [529, 58] on div "AM" at bounding box center [533, 56] width 24 height 14
click at [563, 186] on div "TO" at bounding box center [479, 194] width 299 height 25
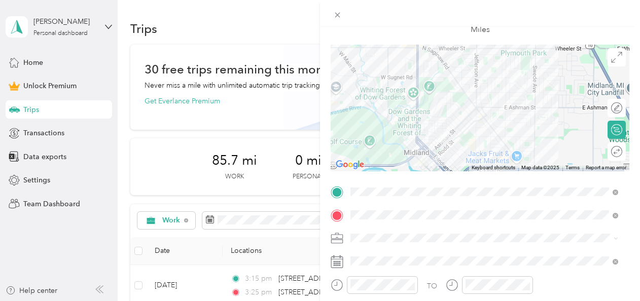
scroll to position [0, 0]
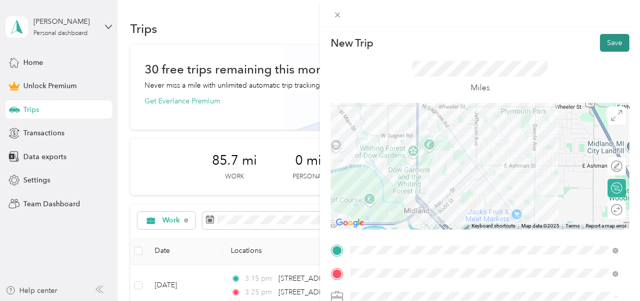
click at [600, 41] on button "Save" at bounding box center [614, 43] width 29 height 18
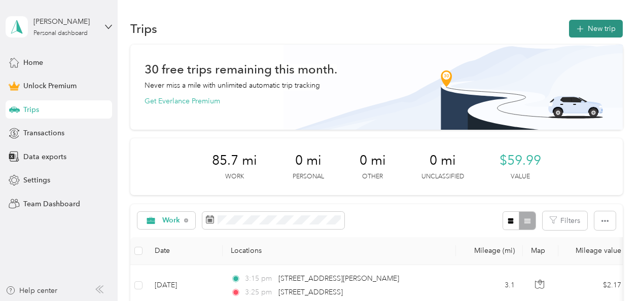
click at [589, 30] on button "New trip" at bounding box center [596, 29] width 54 height 18
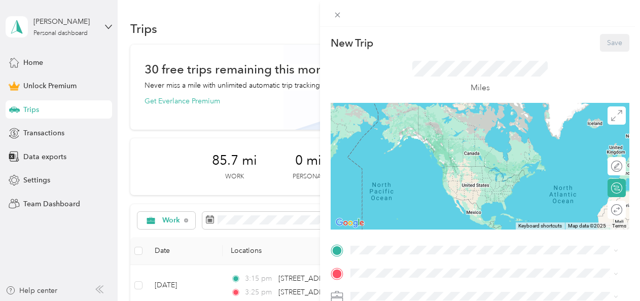
scroll to position [51, 0]
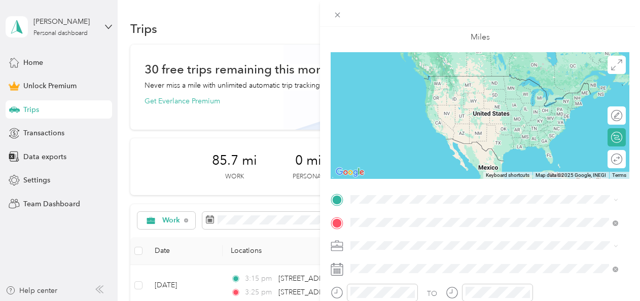
click at [410, 104] on span "Siebert Street Midland, Michigan 48640, United States" at bounding box center [490, 99] width 243 height 9
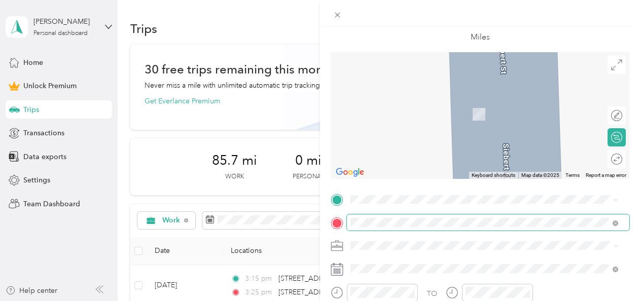
click at [308, 226] on div "New Trip Save This trip cannot be edited because it is either under review, app…" at bounding box center [320, 150] width 640 height 301
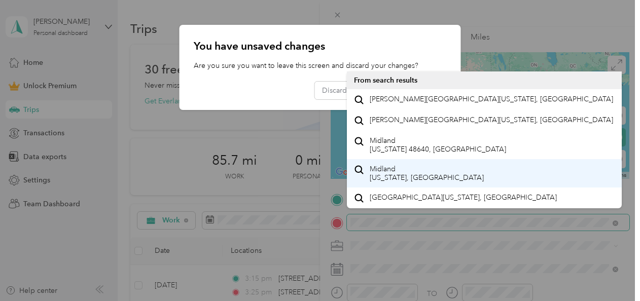
scroll to position [0, 0]
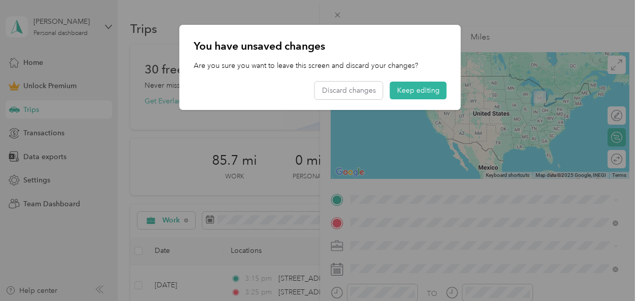
click at [417, 99] on span "Siebert Street Midland, Michigan 48640, United States" at bounding box center [490, 99] width 243 height 9
click at [426, 92] on button "Keep editing" at bounding box center [418, 91] width 57 height 18
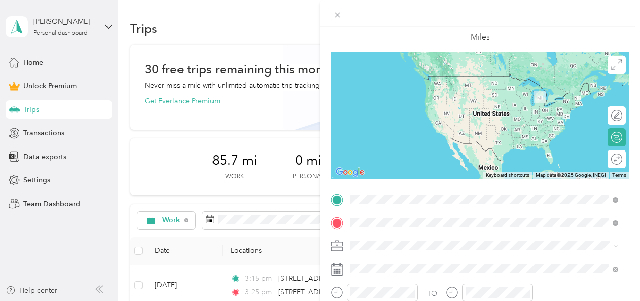
click at [436, 77] on span "1111 Ashman Street Midland, Michigan 48640, United States" at bounding box center [448, 75] width 158 height 9
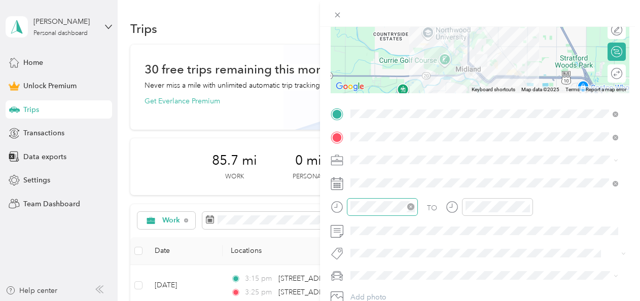
scroll to position [152, 0]
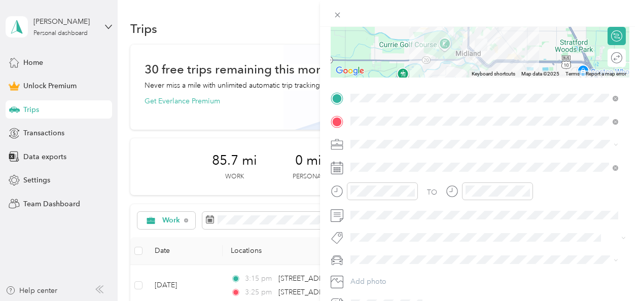
click at [370, 167] on li "Work" at bounding box center [484, 162] width 275 height 18
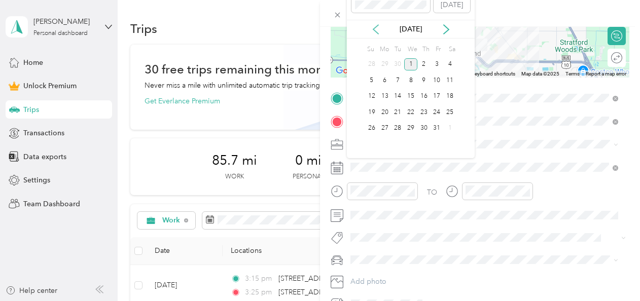
click at [372, 31] on icon at bounding box center [376, 29] width 10 height 10
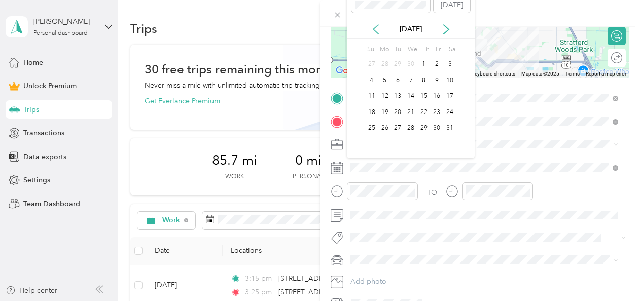
click at [372, 31] on icon at bounding box center [376, 29] width 10 height 10
drag, startPoint x: 397, startPoint y: 113, endPoint x: 397, endPoint y: 124, distance: 11.2
click at [397, 114] on div "18" at bounding box center [397, 112] width 13 height 13
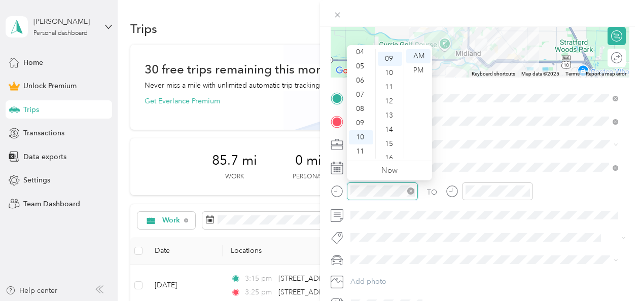
scroll to position [128, 0]
click at [358, 95] on div "07" at bounding box center [361, 95] width 24 height 14
click at [387, 143] on div "15" at bounding box center [390, 141] width 24 height 14
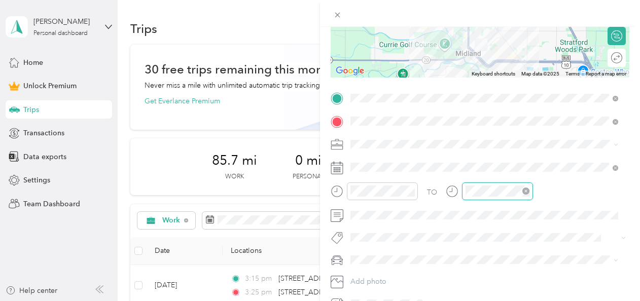
scroll to position [61, 0]
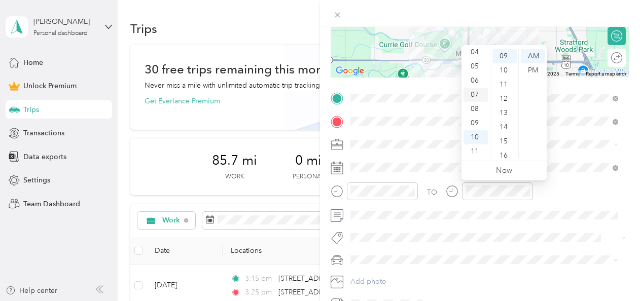
click at [474, 94] on div "07" at bounding box center [475, 95] width 24 height 14
click at [503, 81] on div "25" at bounding box center [504, 80] width 24 height 14
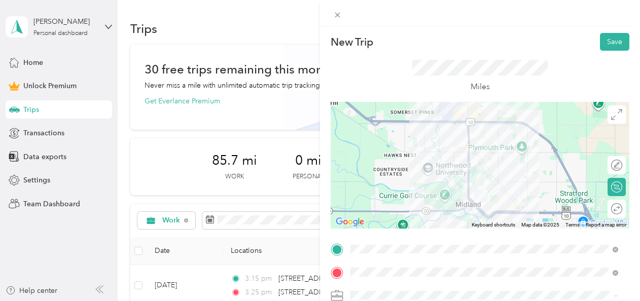
scroll to position [0, 0]
click at [605, 47] on button "Save" at bounding box center [614, 43] width 29 height 18
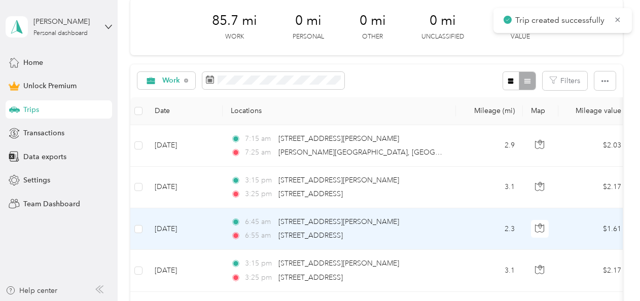
scroll to position [152, 0]
